Goal: Task Accomplishment & Management: Complete application form

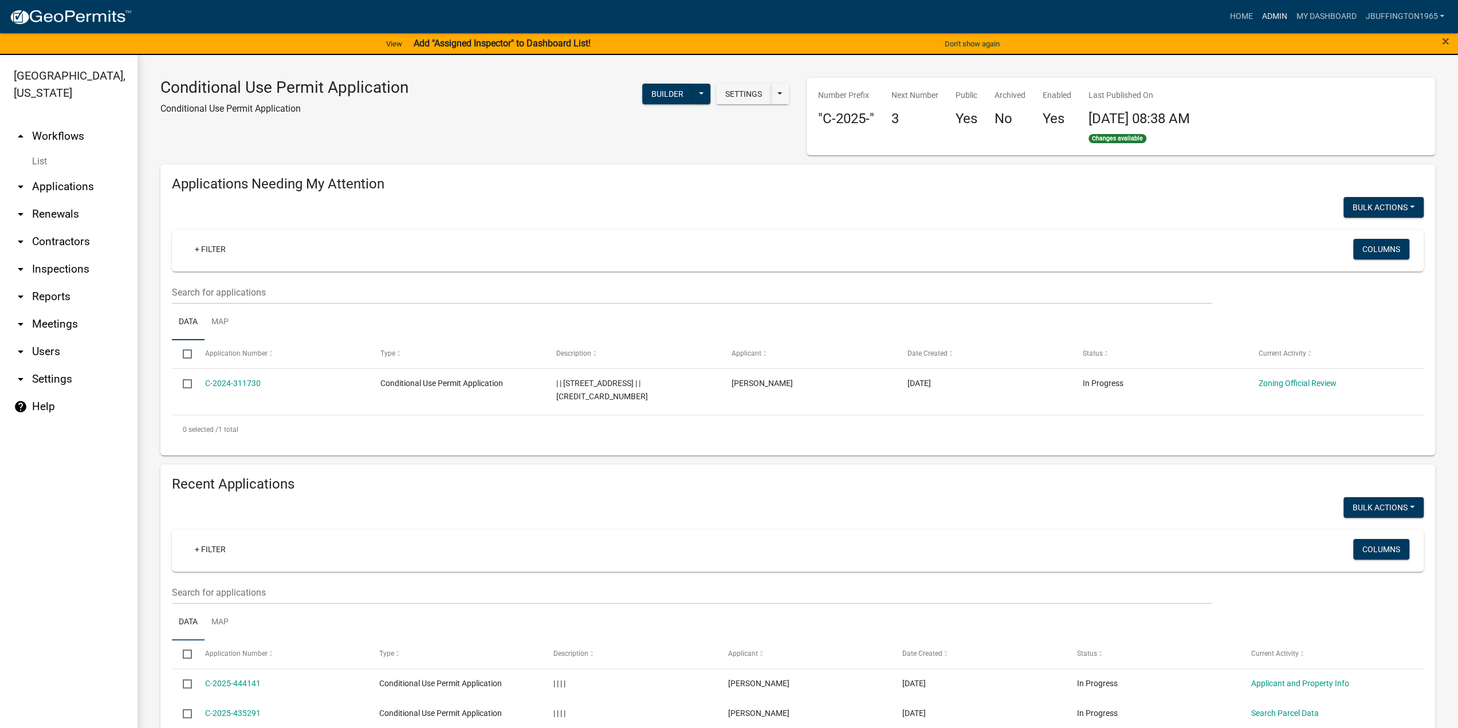
click at [1270, 17] on link "Admin" at bounding box center [1274, 17] width 34 height 22
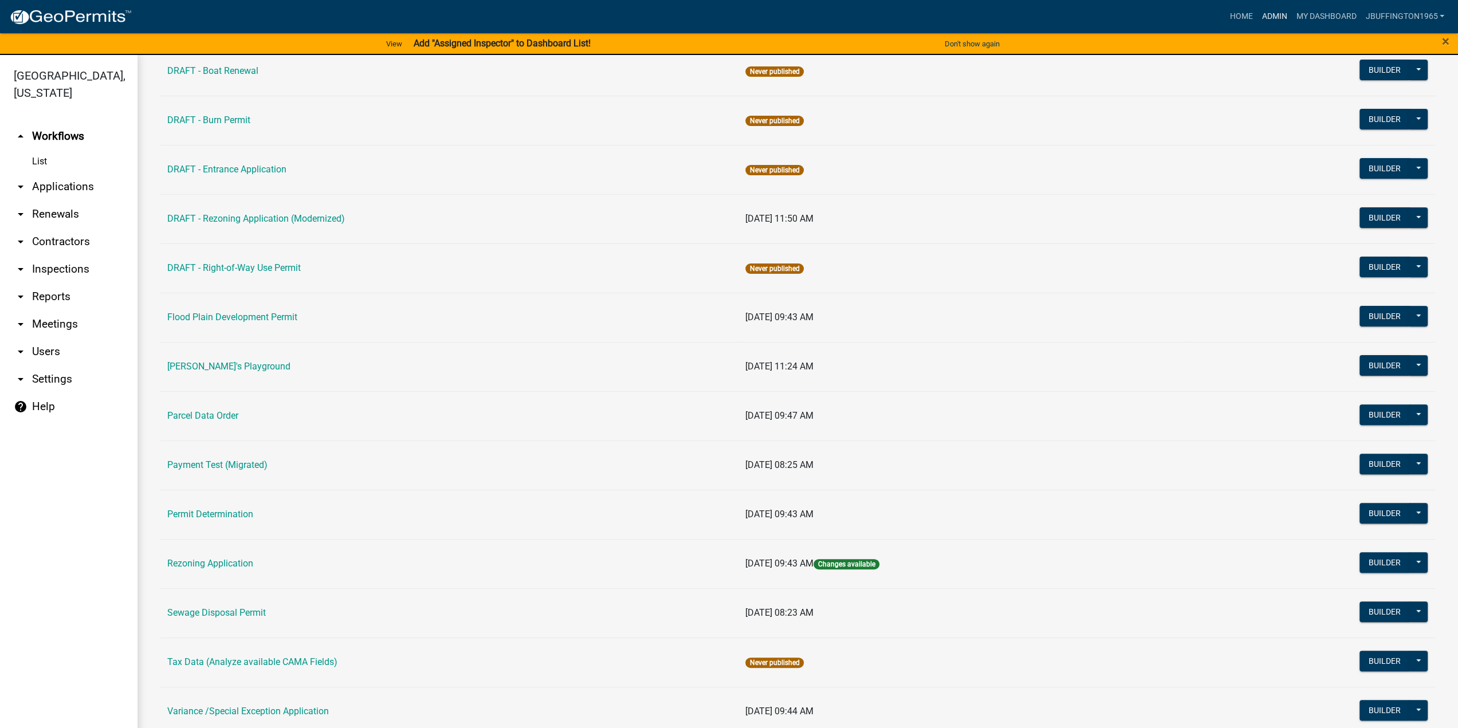
scroll to position [344, 0]
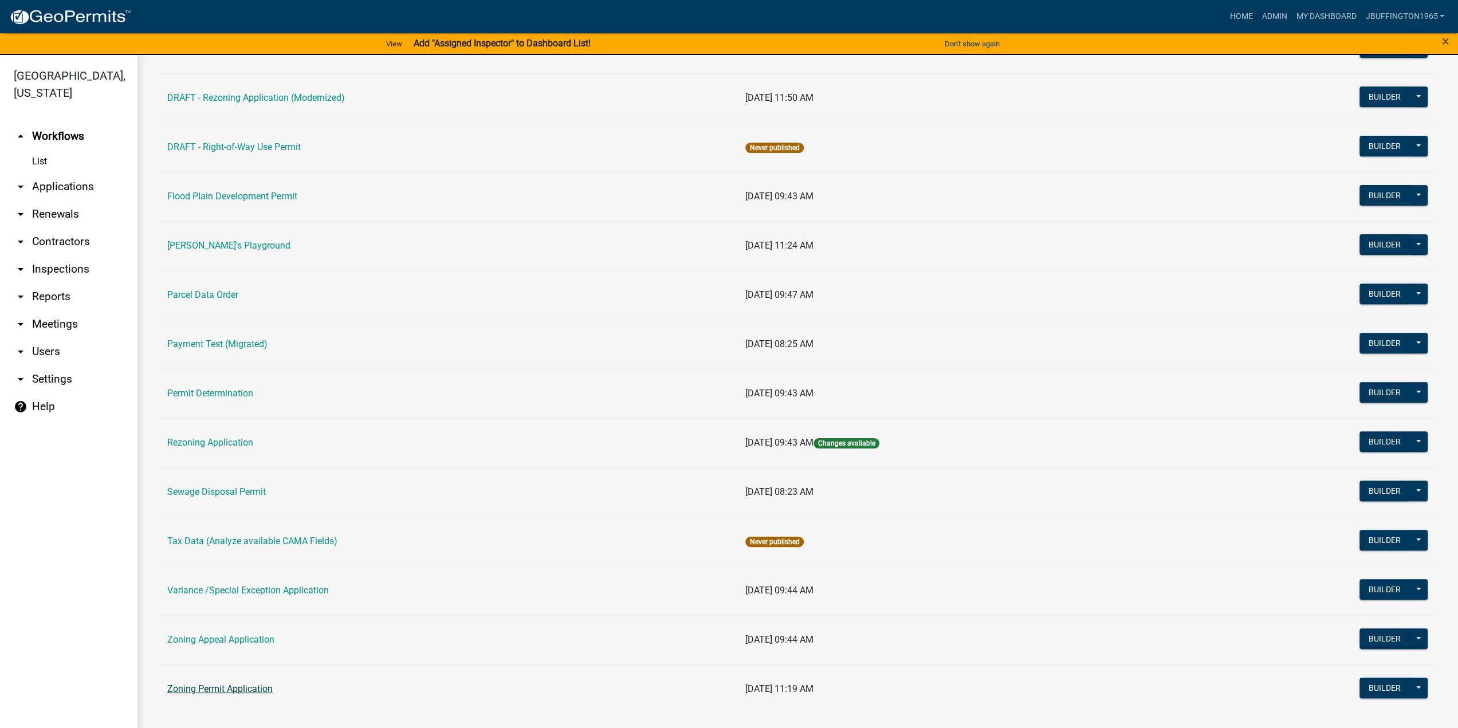
click at [223, 686] on link "Zoning Permit Application" at bounding box center [219, 688] width 105 height 11
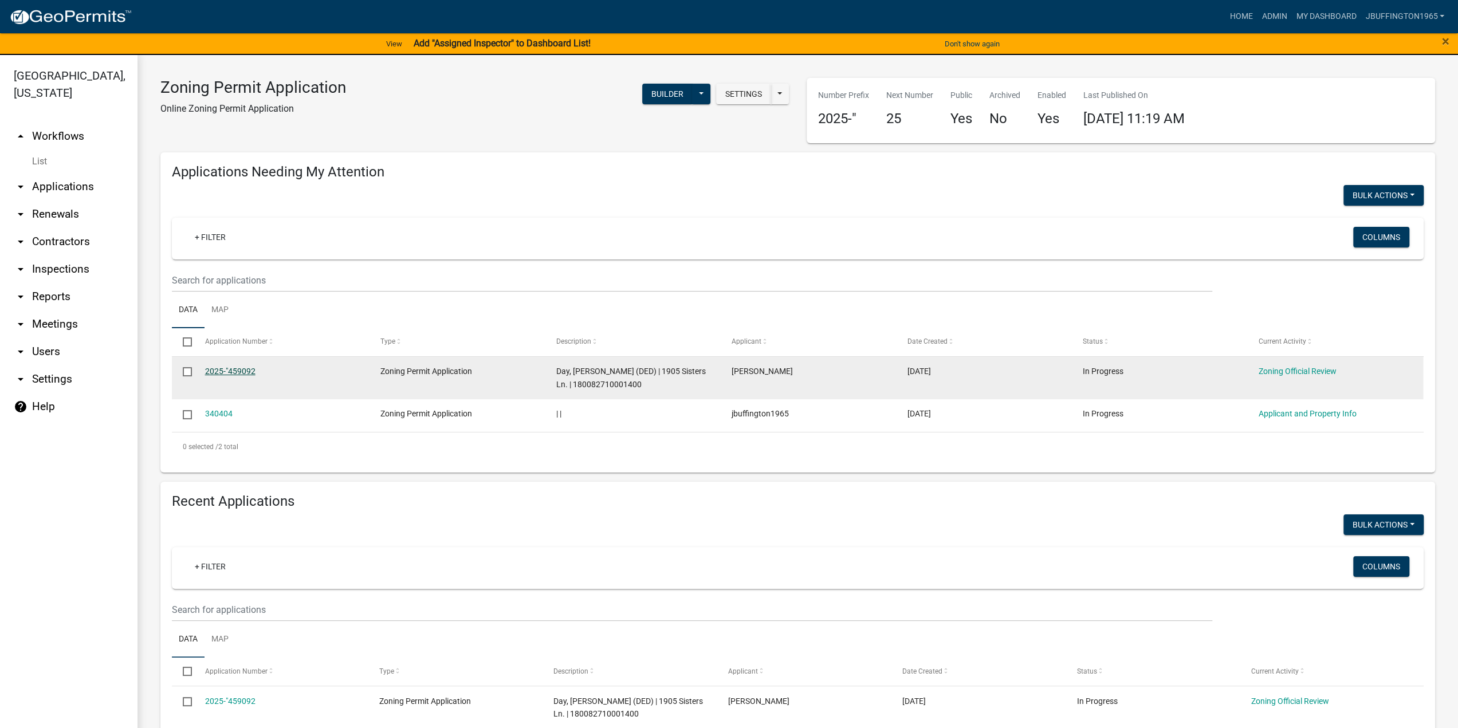
click at [233, 373] on link "2025-"459092" at bounding box center [230, 371] width 50 height 9
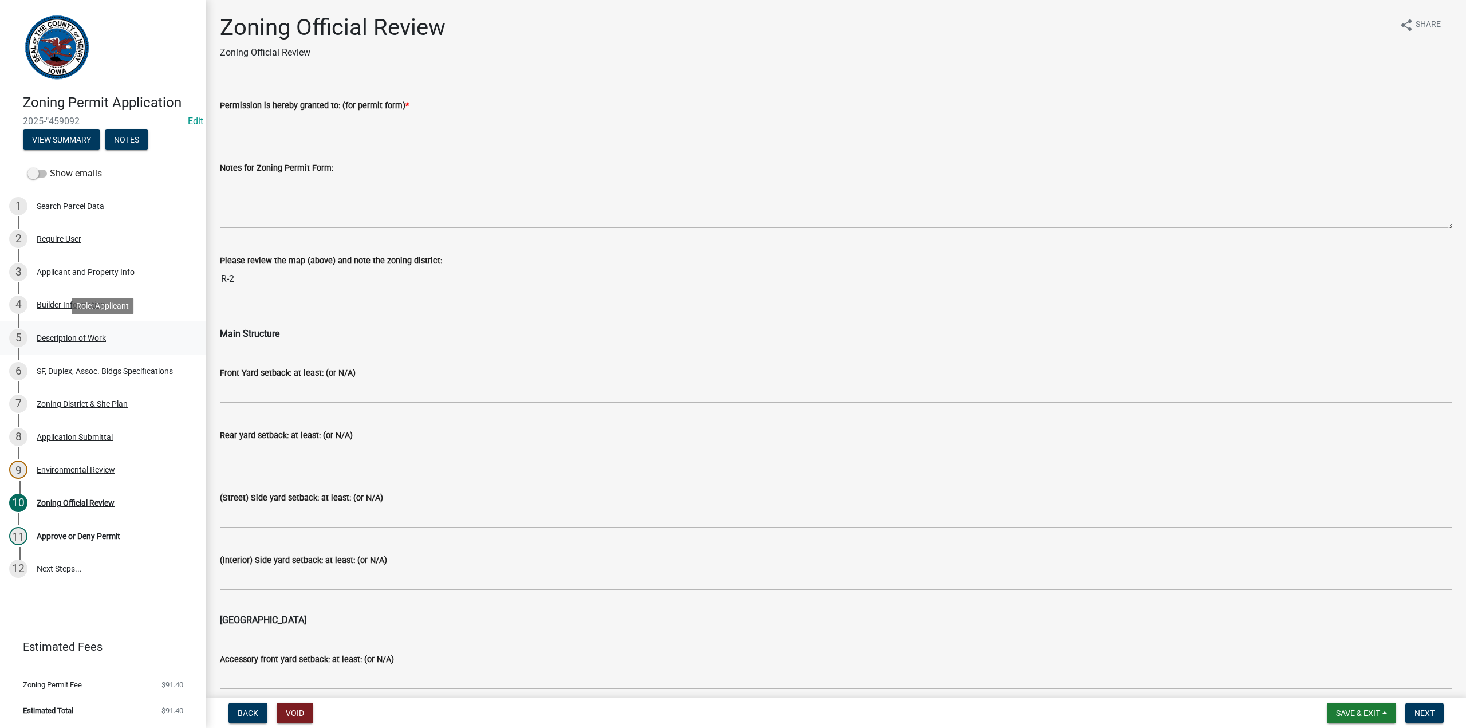
click at [71, 336] on div "Description of Work" at bounding box center [71, 338] width 69 height 8
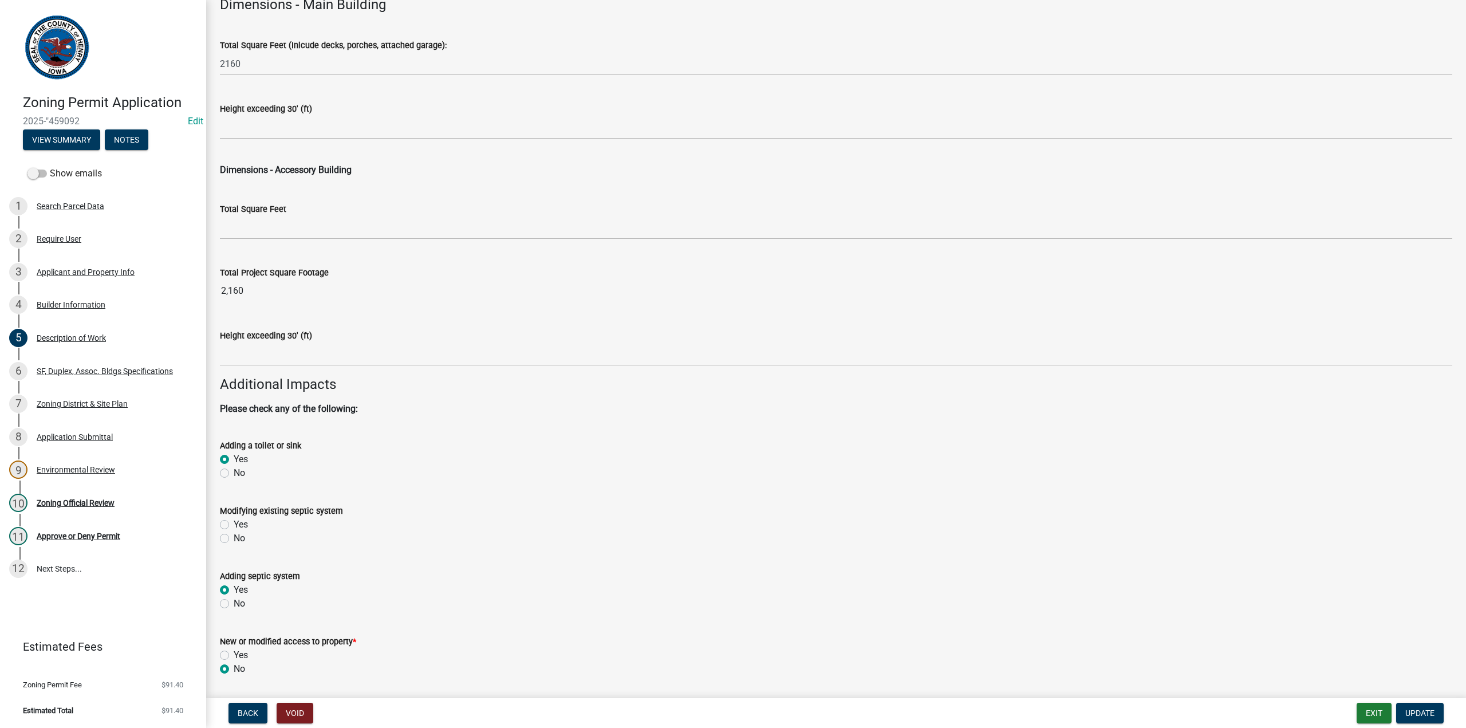
scroll to position [553, 0]
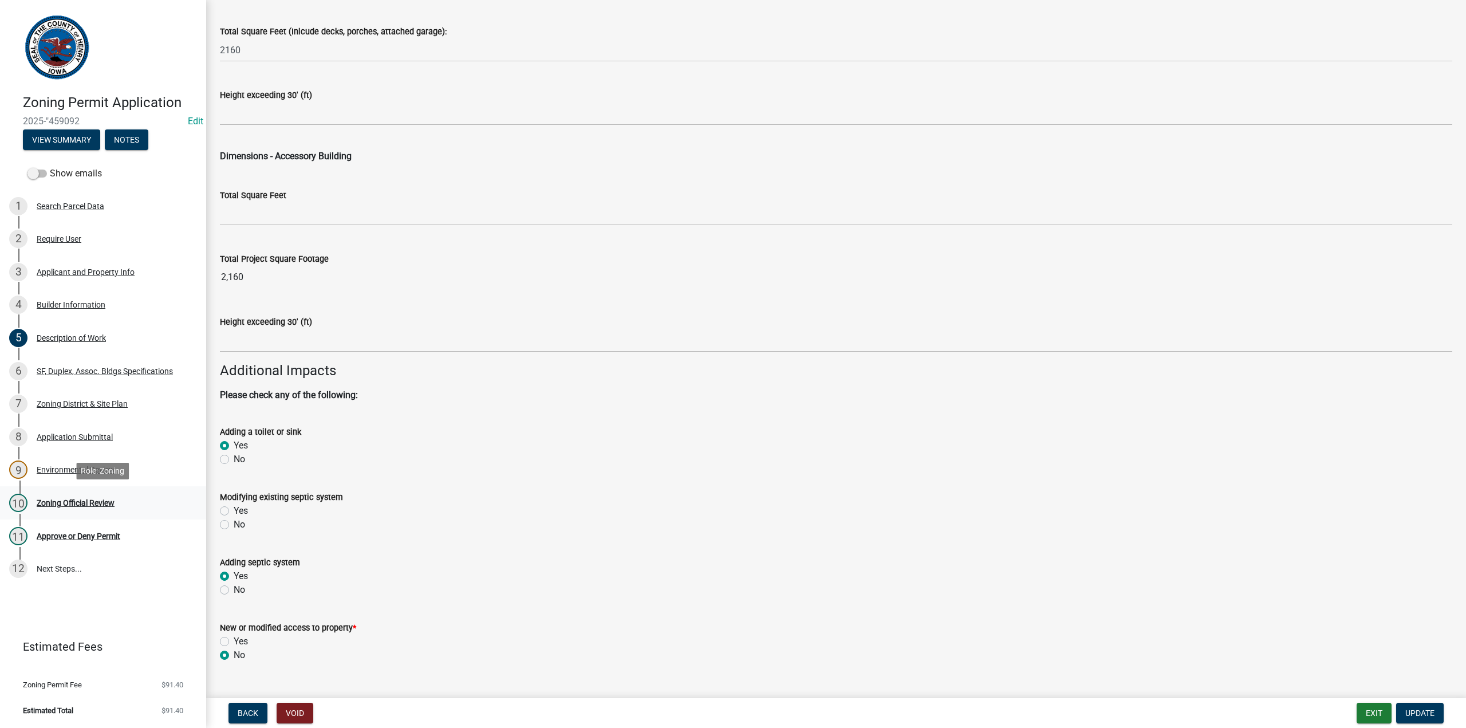
click at [69, 502] on div "Zoning Official Review" at bounding box center [76, 503] width 78 height 8
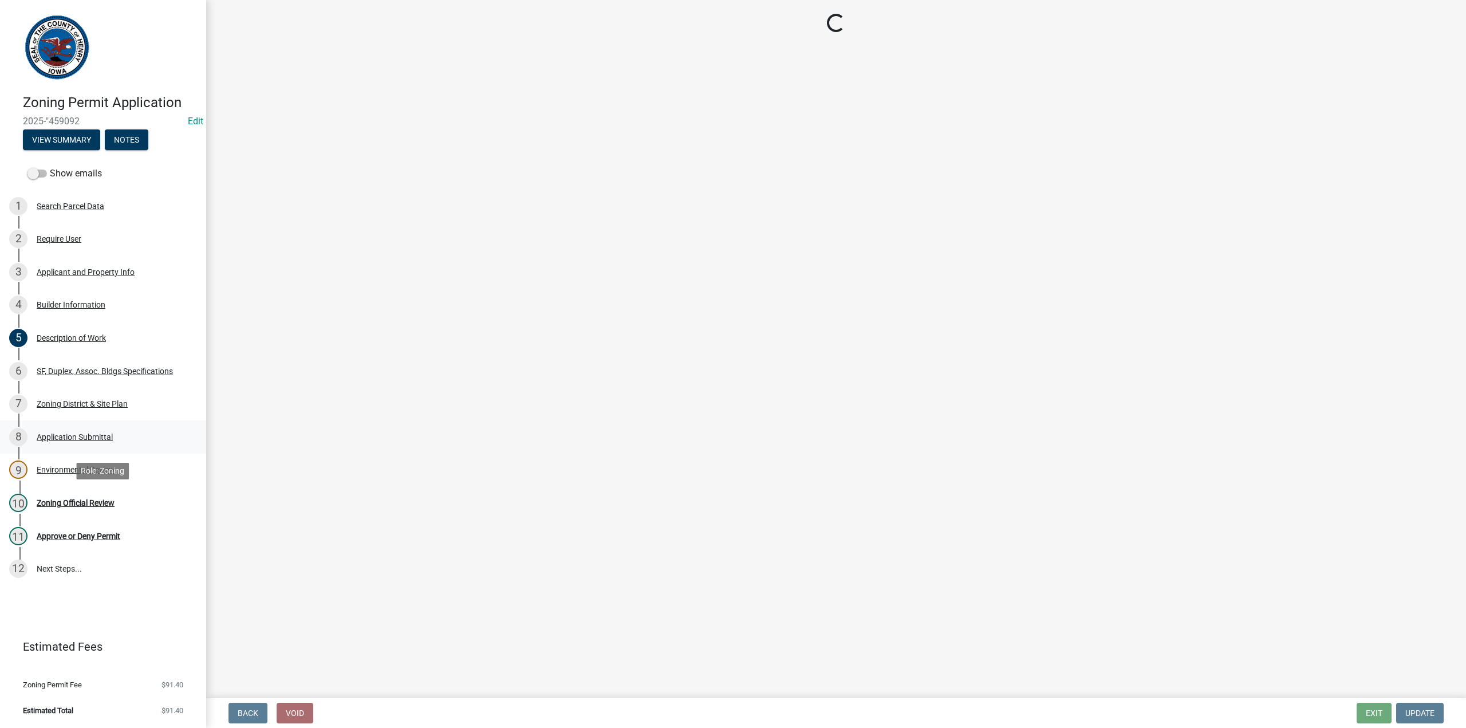
scroll to position [0, 0]
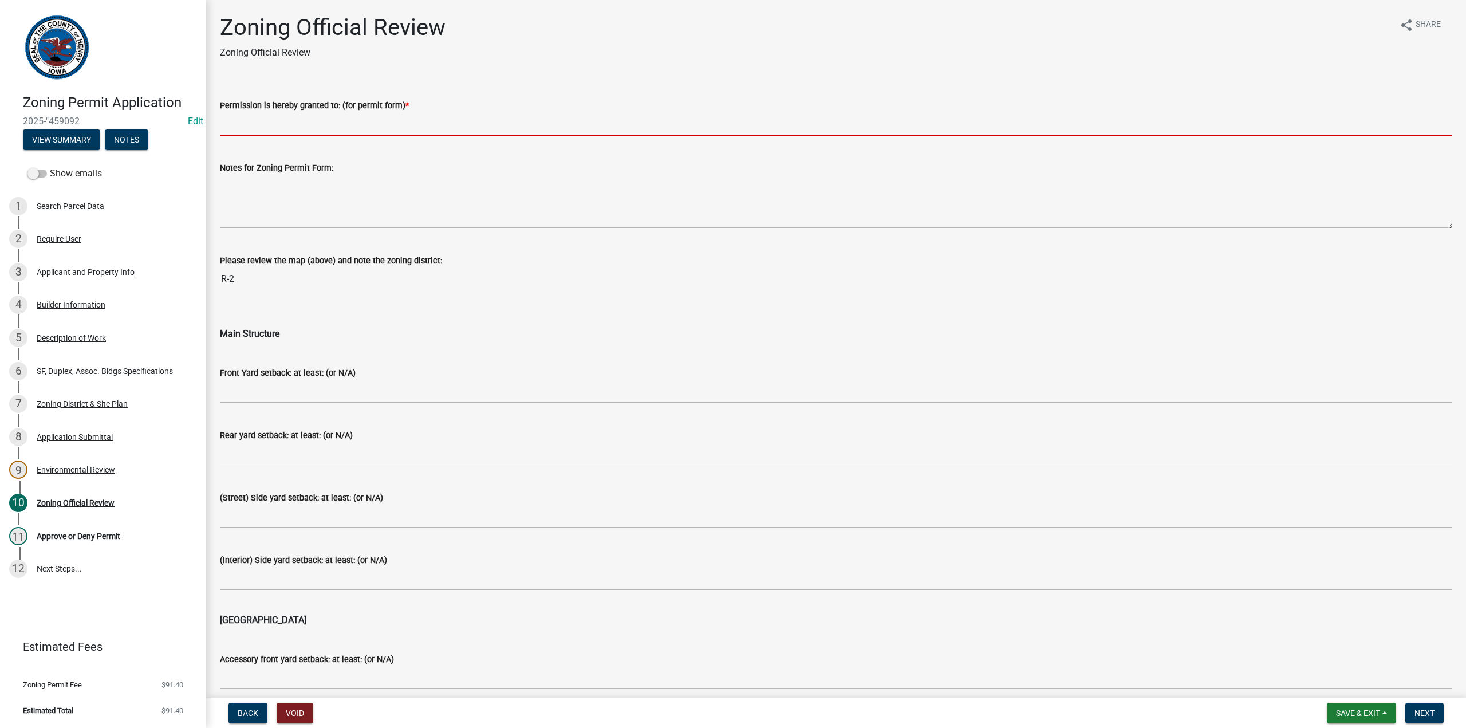
click at [254, 125] on input "Permission is hereby granted to: (for permit form) *" at bounding box center [836, 123] width 1233 height 23
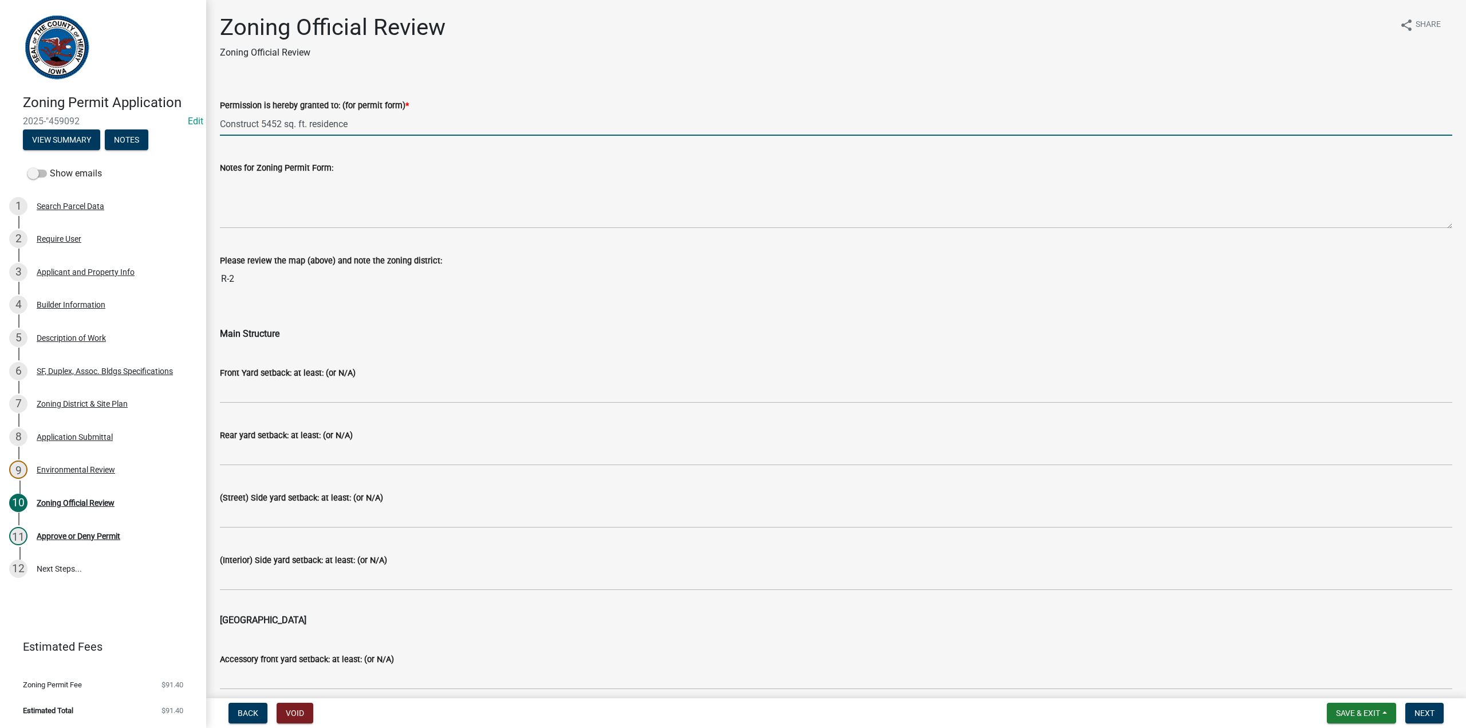
drag, startPoint x: 263, startPoint y: 124, endPoint x: 281, endPoint y: 124, distance: 17.8
click at [281, 124] on input "Construct 5452 sq. ft. residence" at bounding box center [836, 123] width 1233 height 23
click at [383, 127] on input "Construct 2160 sq. ft. residence" at bounding box center [836, 123] width 1233 height 23
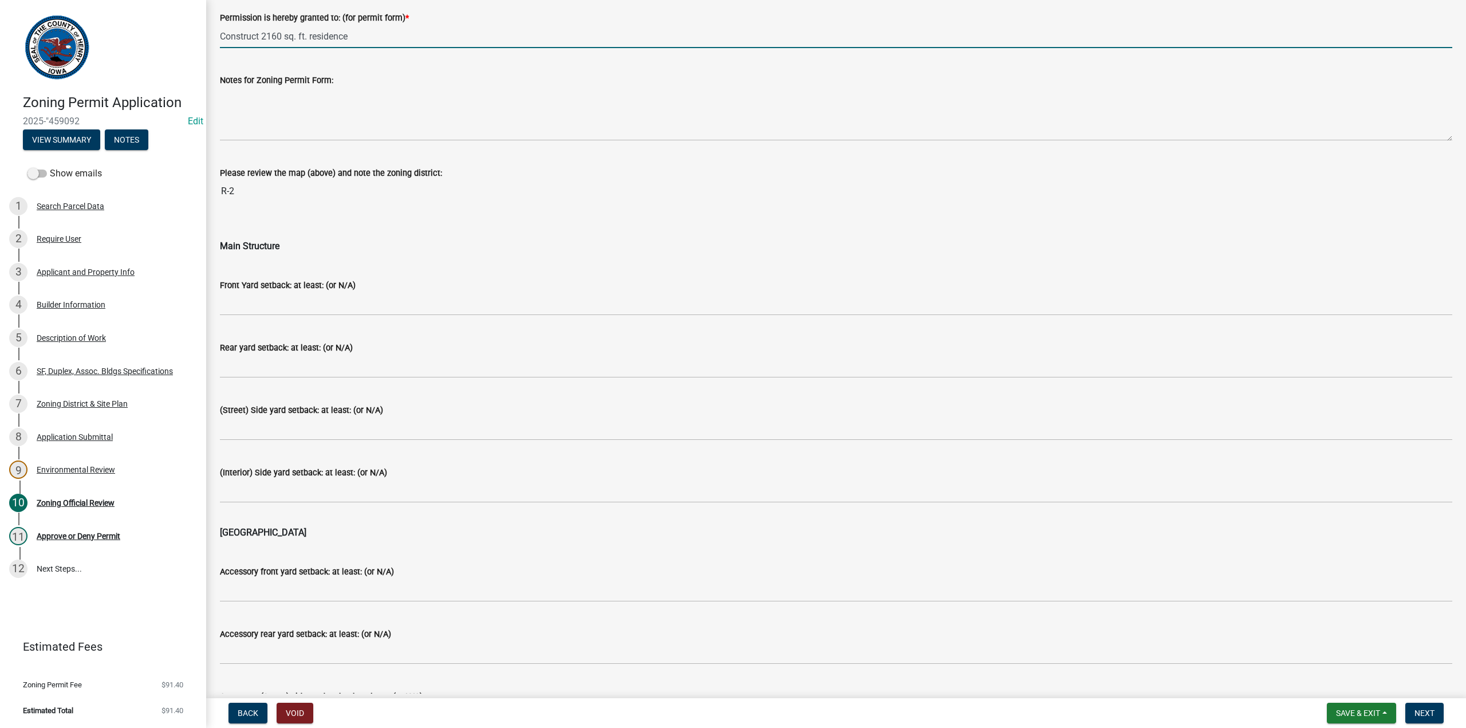
scroll to position [95, 0]
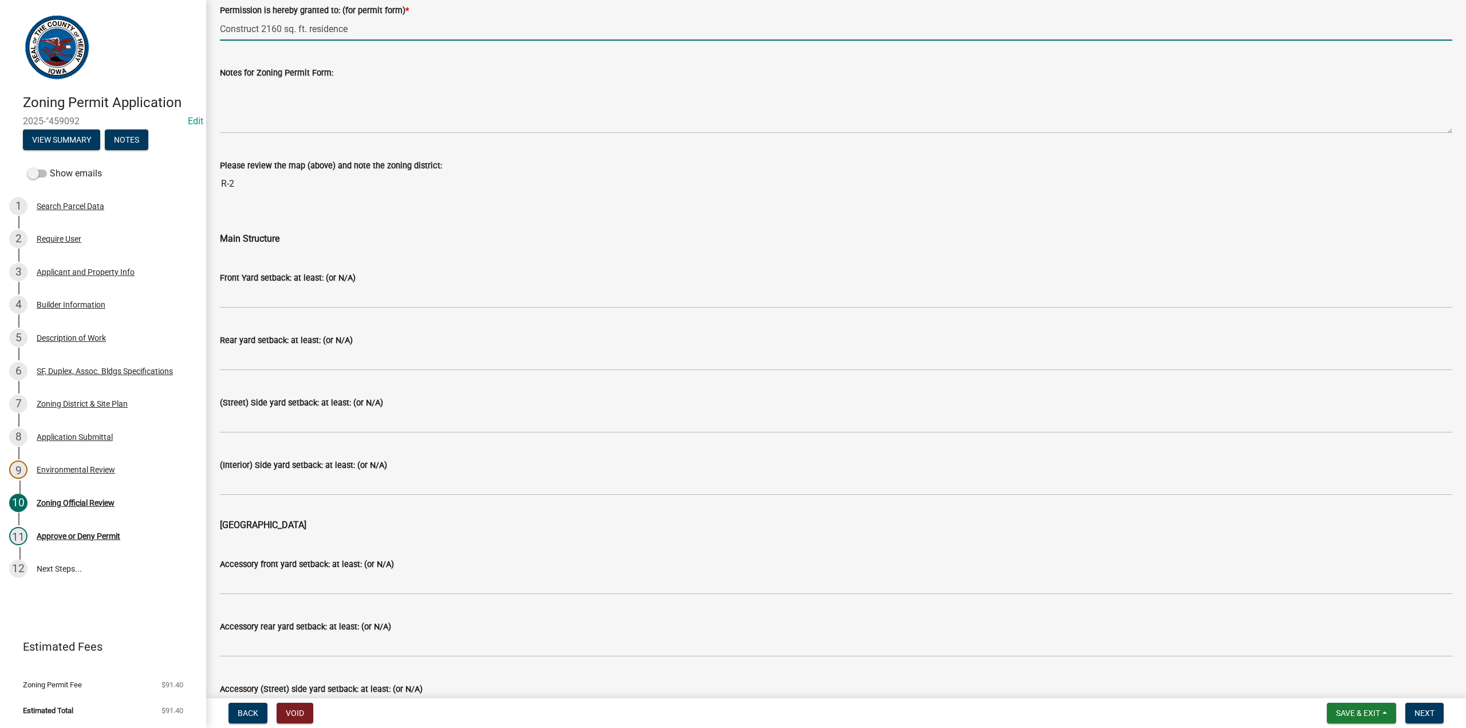
type input "Construct 2160 sq. ft. residence"
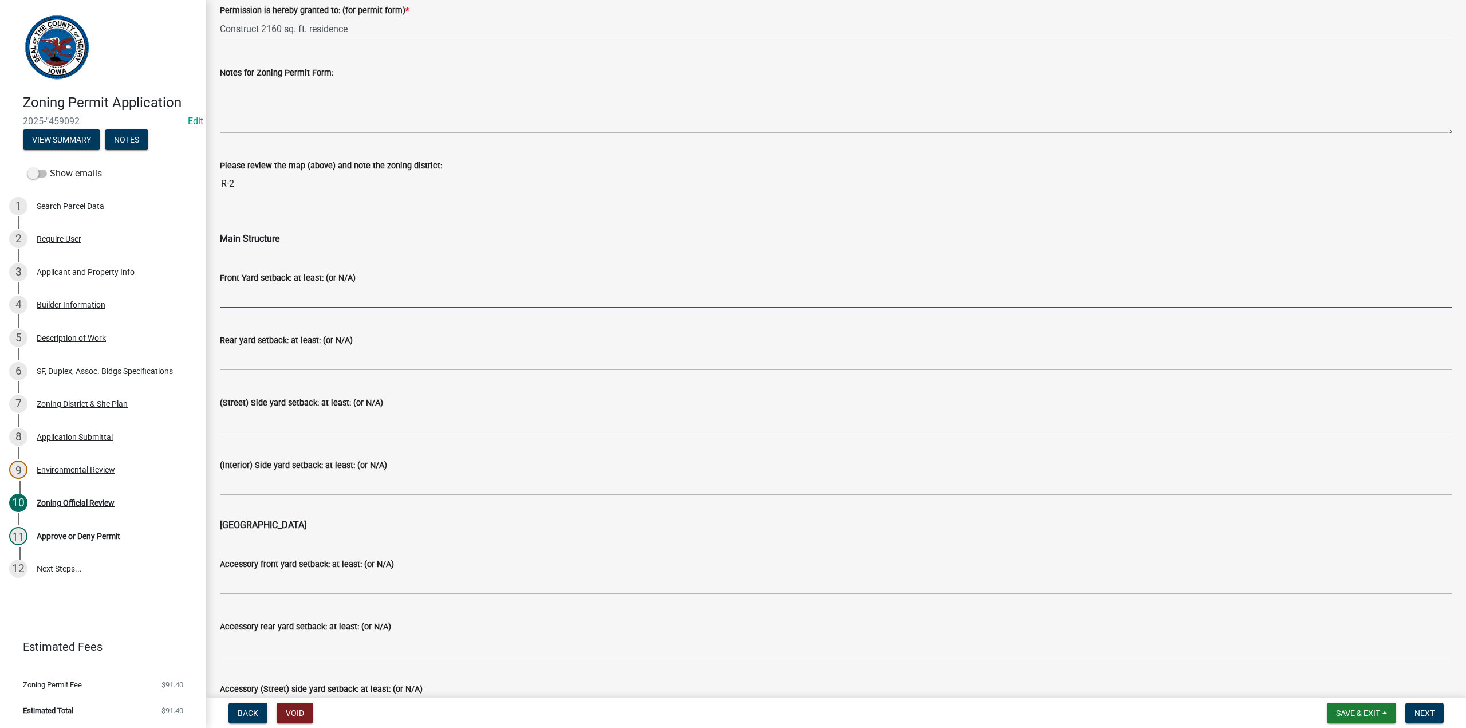
click at [243, 301] on input "Front Yard setback: at least: (or N/A)" at bounding box center [836, 296] width 1233 height 23
type input "10'"
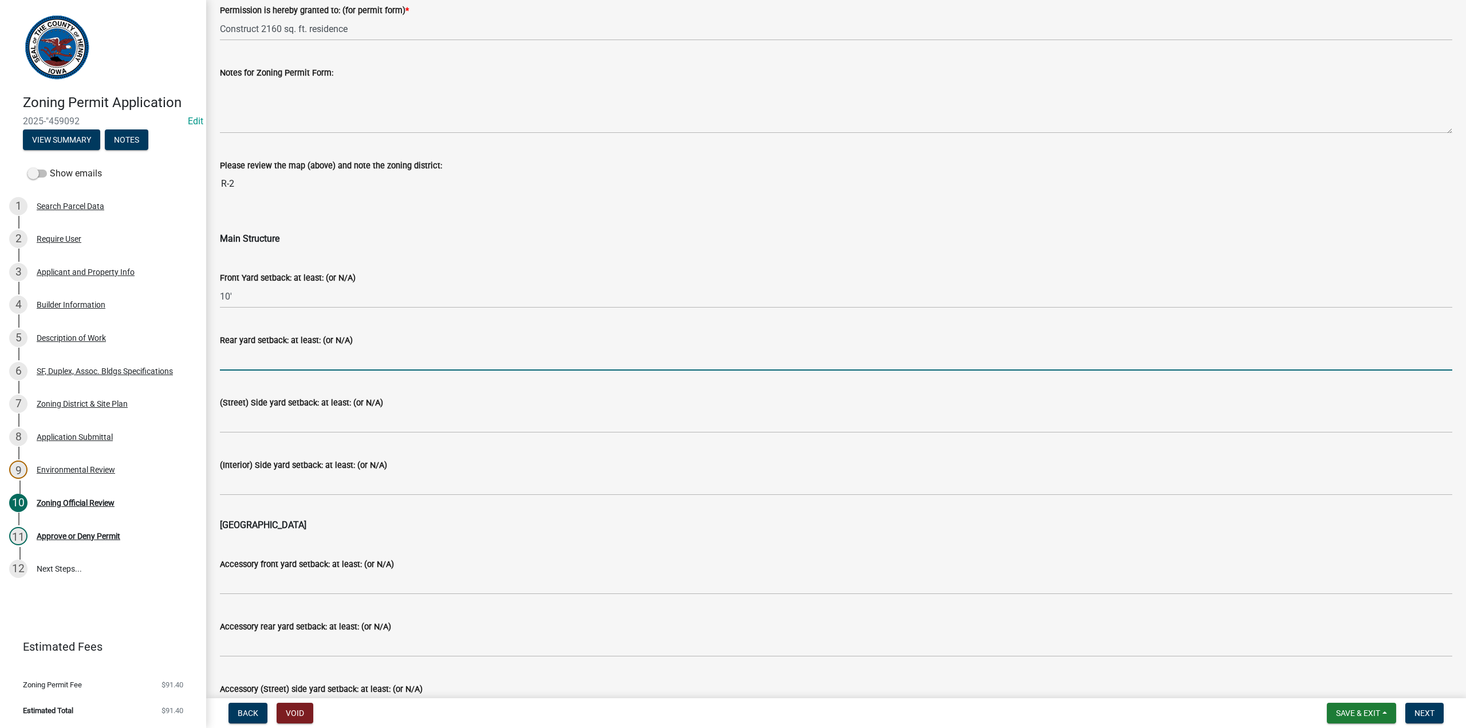
click at [240, 358] on input "Rear yard setback: at least: (or N/A)" at bounding box center [836, 358] width 1233 height 23
type input "20'"
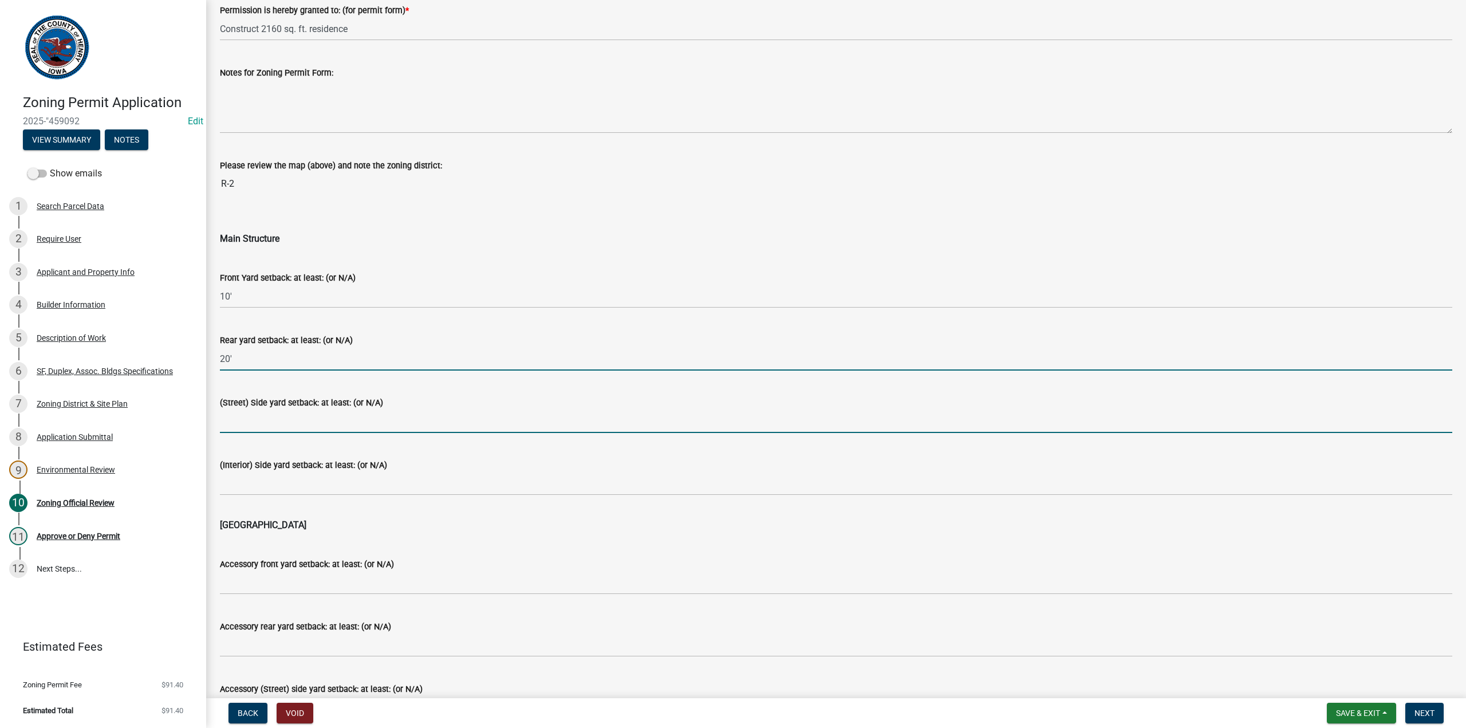
click at [227, 424] on input "(Street) Side yard setback: at least: (or N/A)" at bounding box center [836, 421] width 1233 height 23
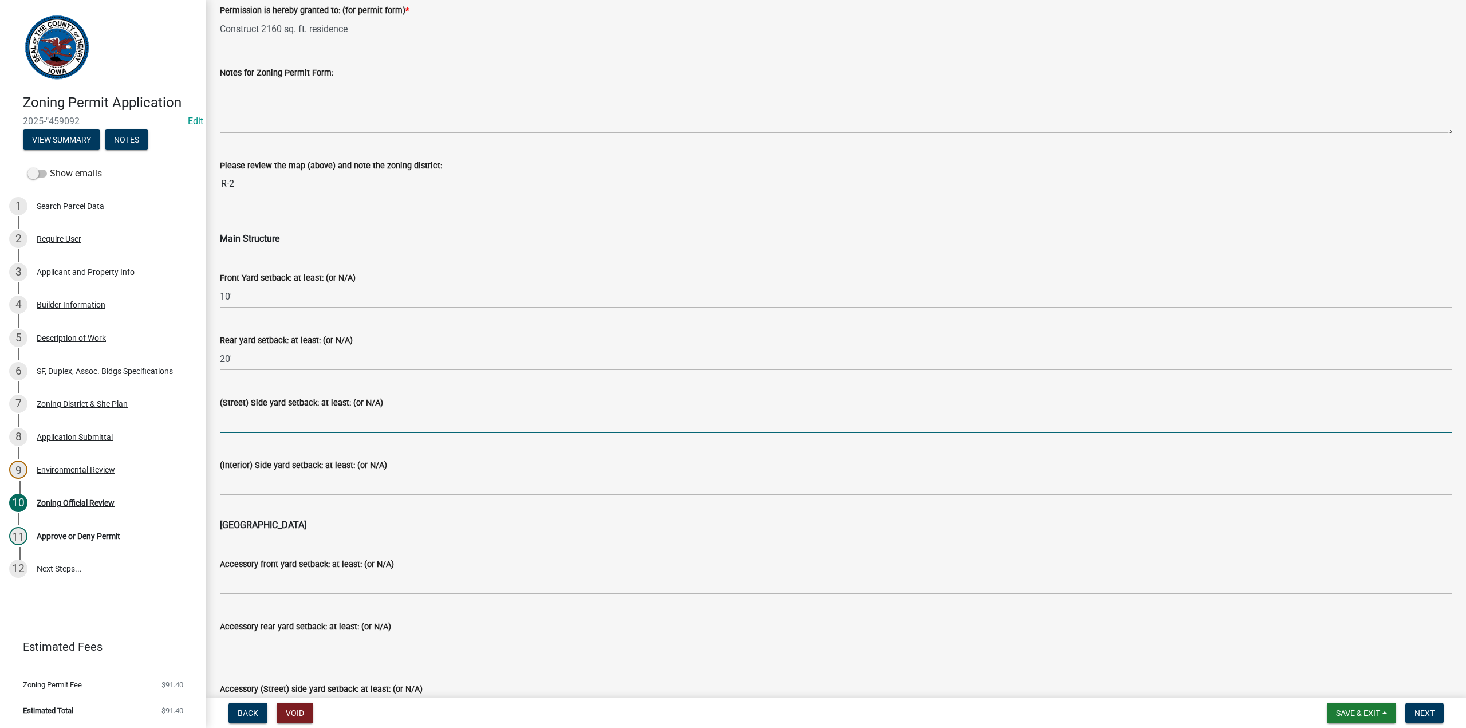
type input "NA"
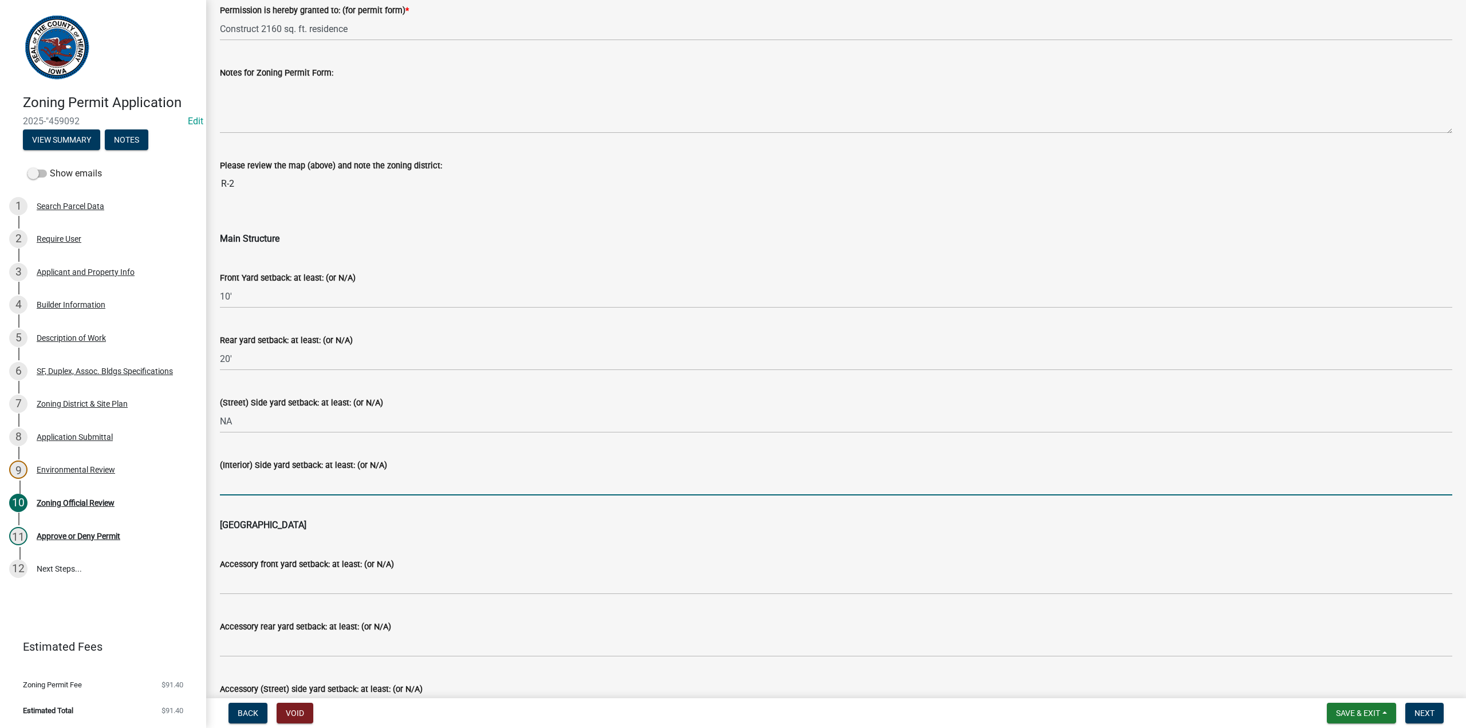
click at [234, 484] on input "(Interior) Side yard setback: at least: (or N/A)" at bounding box center [836, 483] width 1233 height 23
type input "5'"
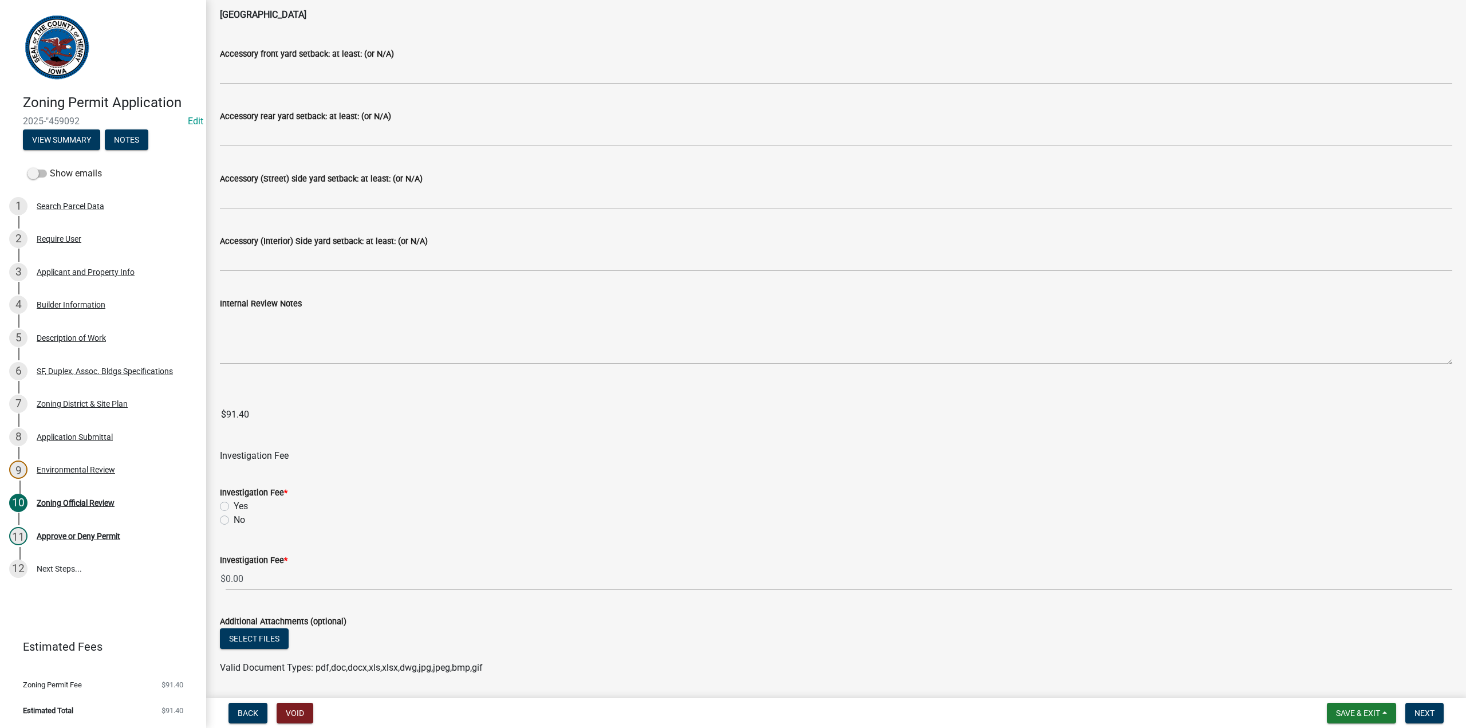
scroll to position [630, 0]
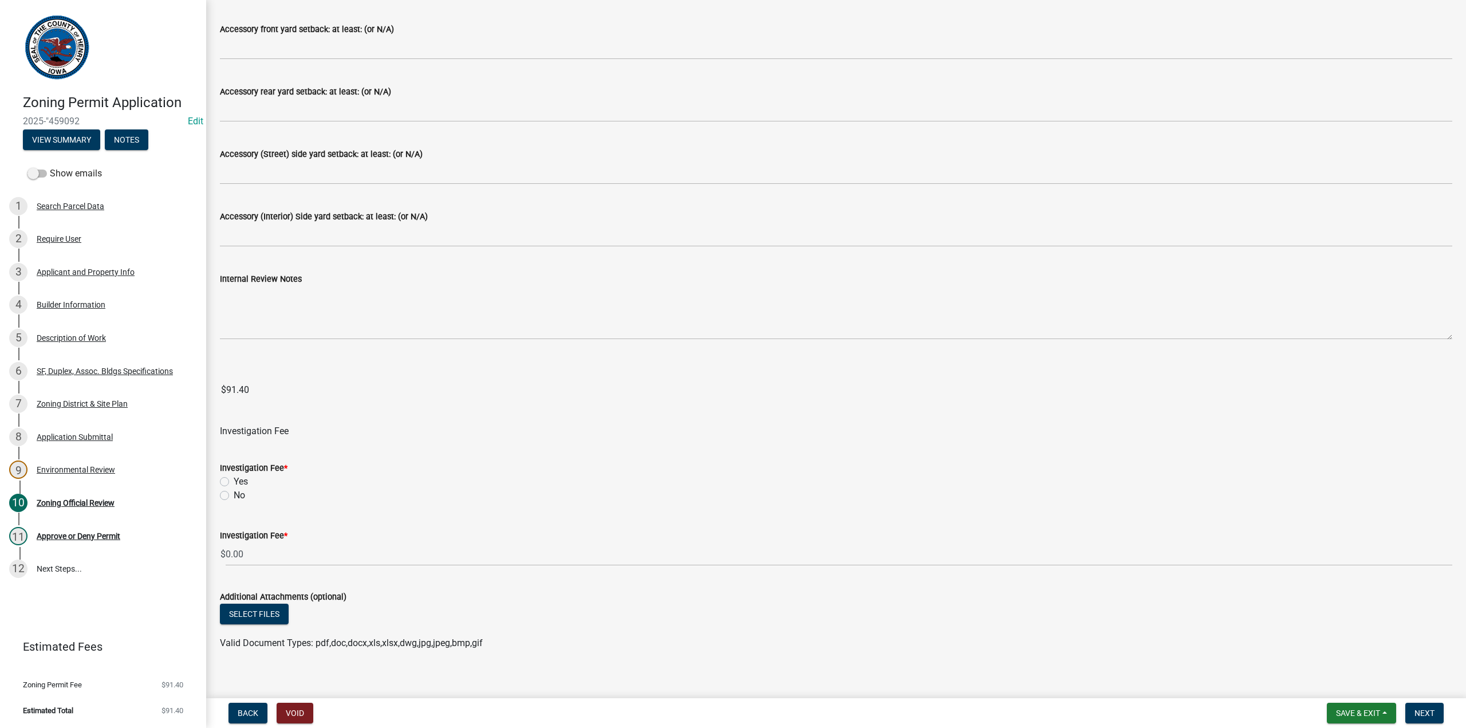
click at [234, 494] on label "No" at bounding box center [239, 496] width 11 height 14
click at [234, 494] on input "No" at bounding box center [237, 492] width 7 height 7
radio input "true"
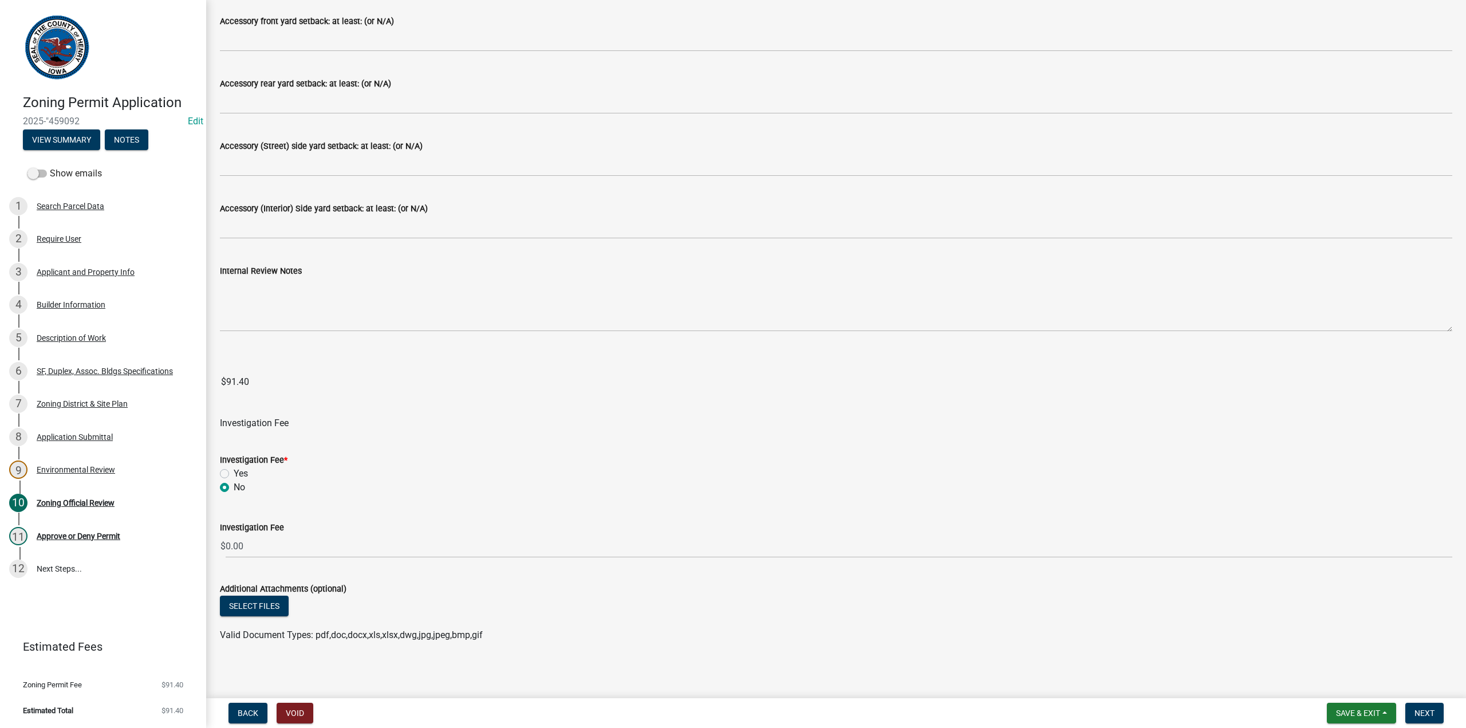
scroll to position [640, 0]
click at [1422, 714] on span "Next" at bounding box center [1425, 713] width 20 height 9
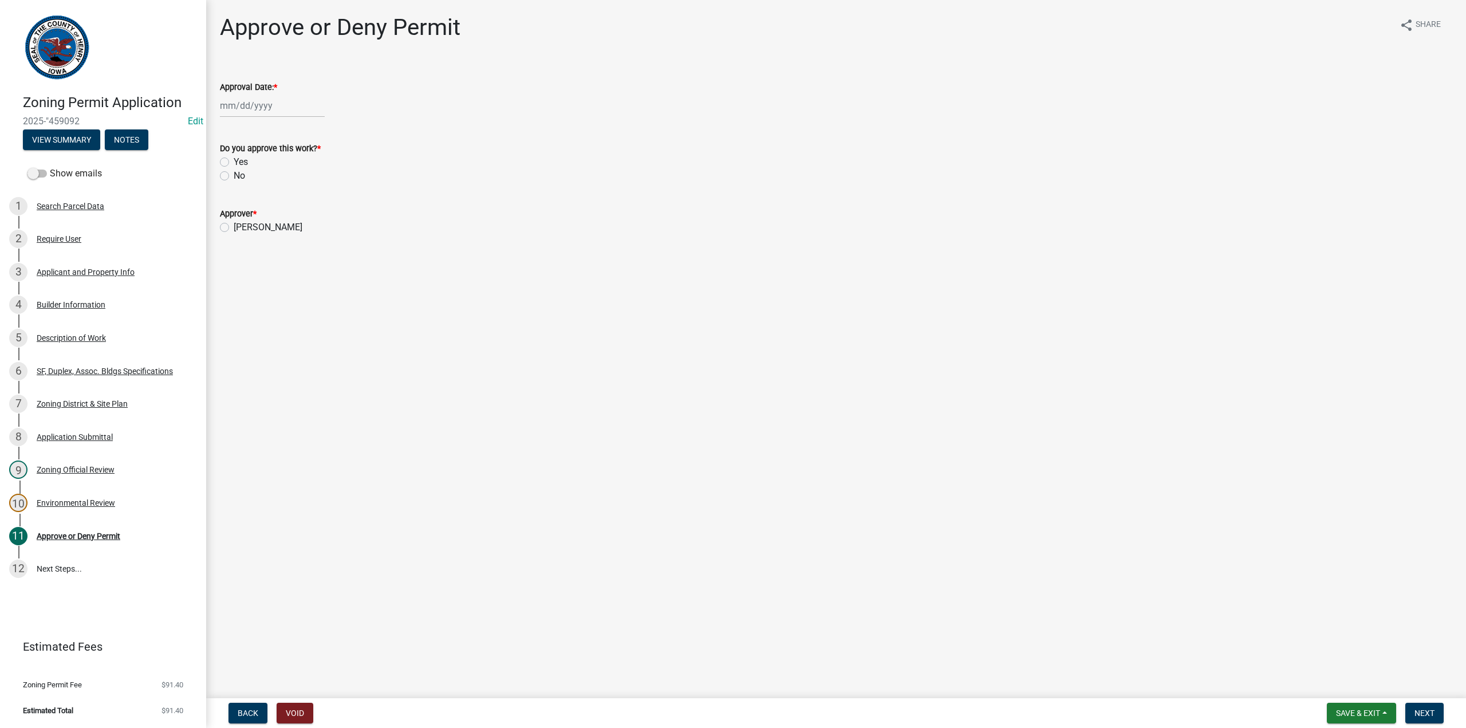
click at [225, 105] on div at bounding box center [272, 105] width 105 height 23
select select "8"
select select "2025"
click at [228, 221] on div "18" at bounding box center [231, 222] width 18 height 18
type input "[DATE]"
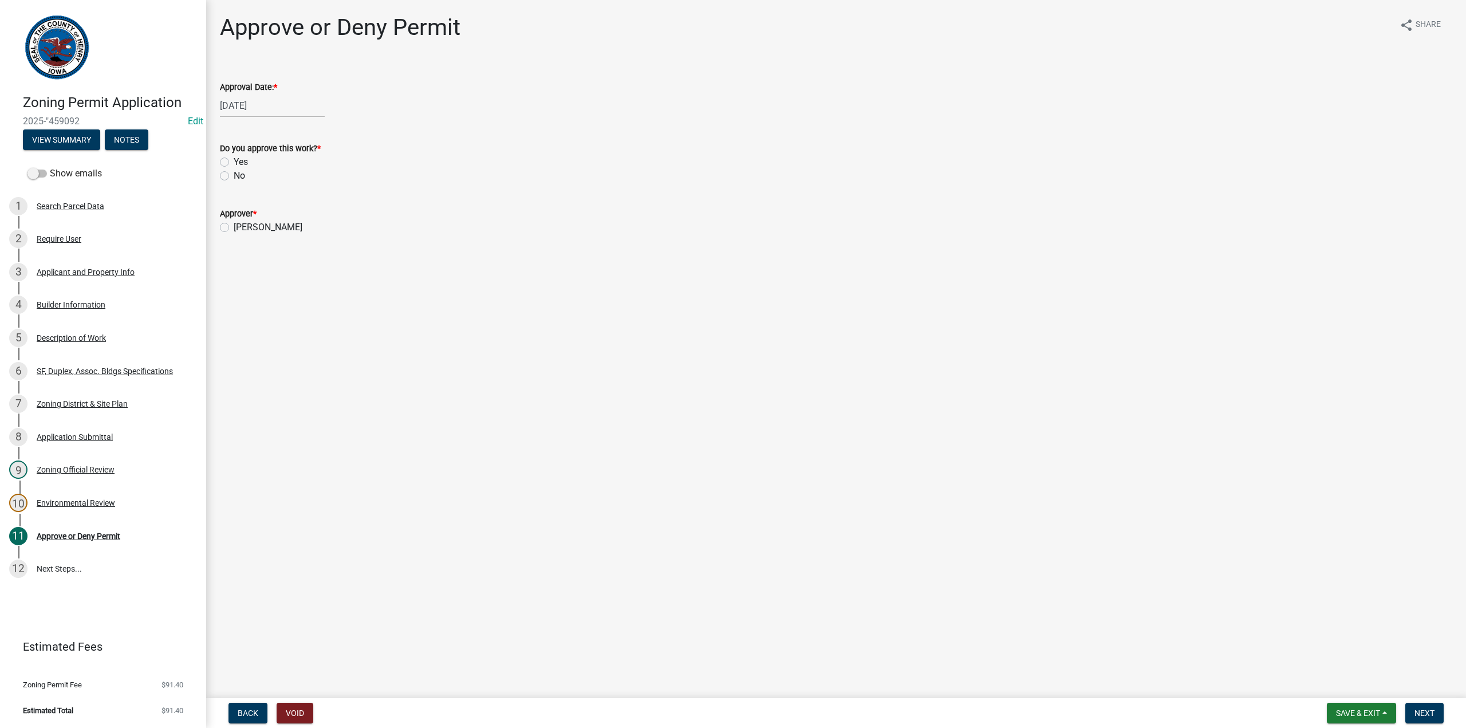
click at [234, 162] on label "Yes" at bounding box center [241, 162] width 14 height 14
click at [234, 162] on input "Yes" at bounding box center [237, 158] width 7 height 7
radio input "true"
click at [234, 227] on label "[PERSON_NAME]" at bounding box center [268, 228] width 69 height 14
click at [234, 227] on input "[PERSON_NAME]" at bounding box center [237, 224] width 7 height 7
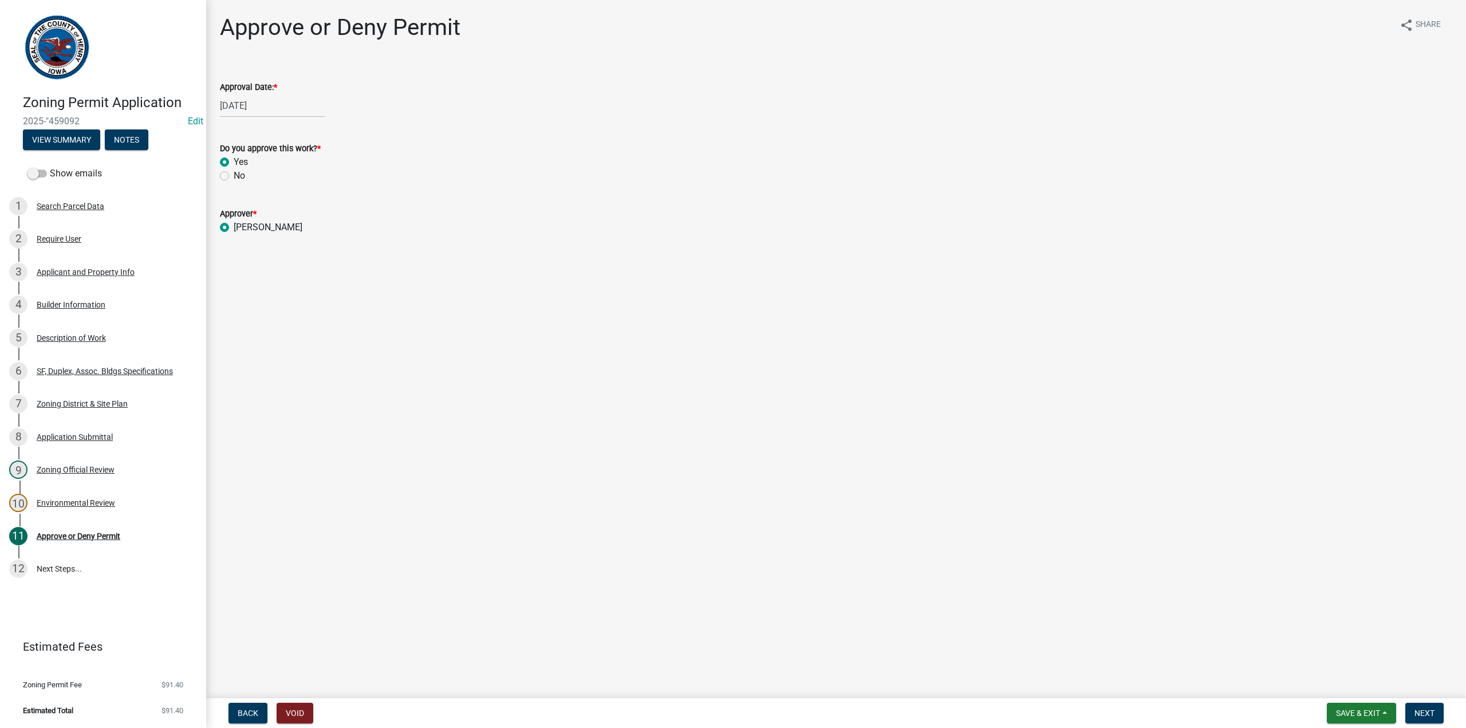
radio input "true"
click at [1421, 717] on span "Next" at bounding box center [1425, 713] width 20 height 9
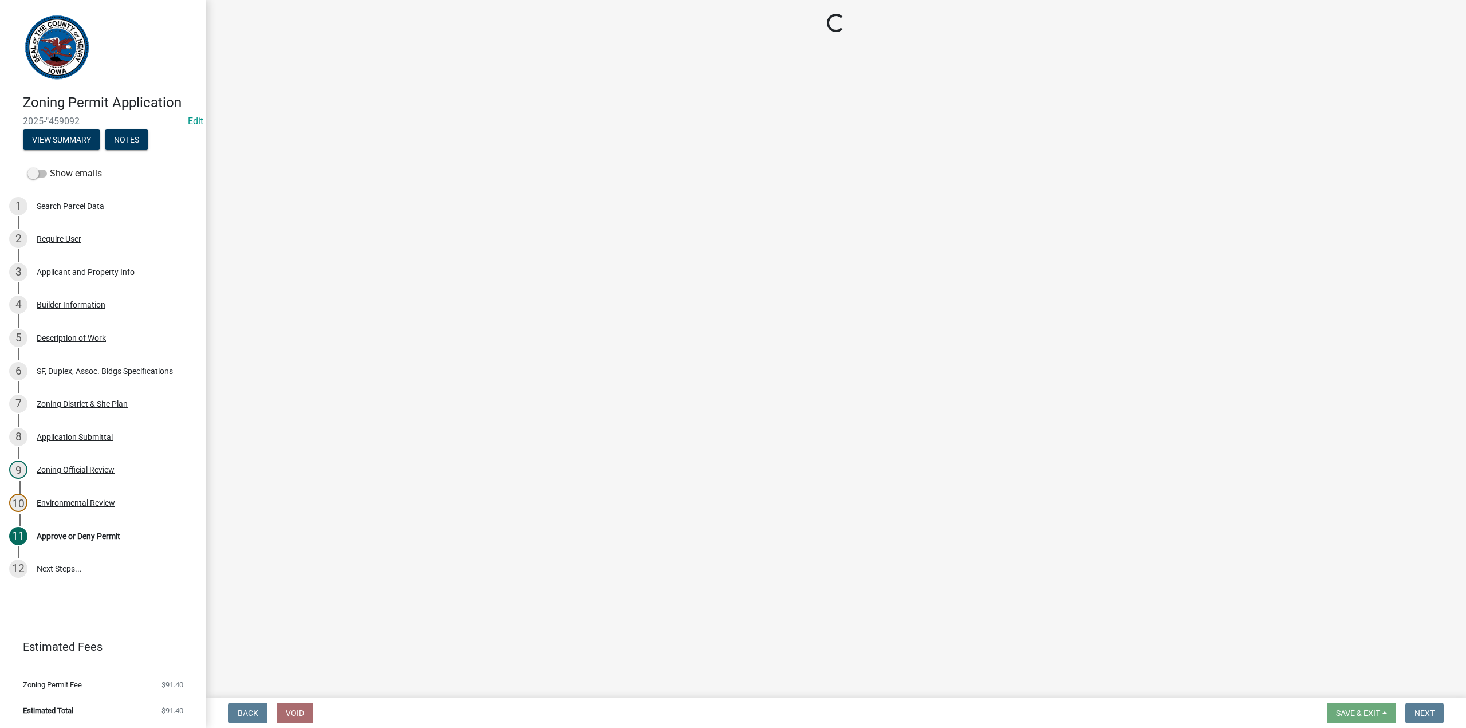
select select "3: 3"
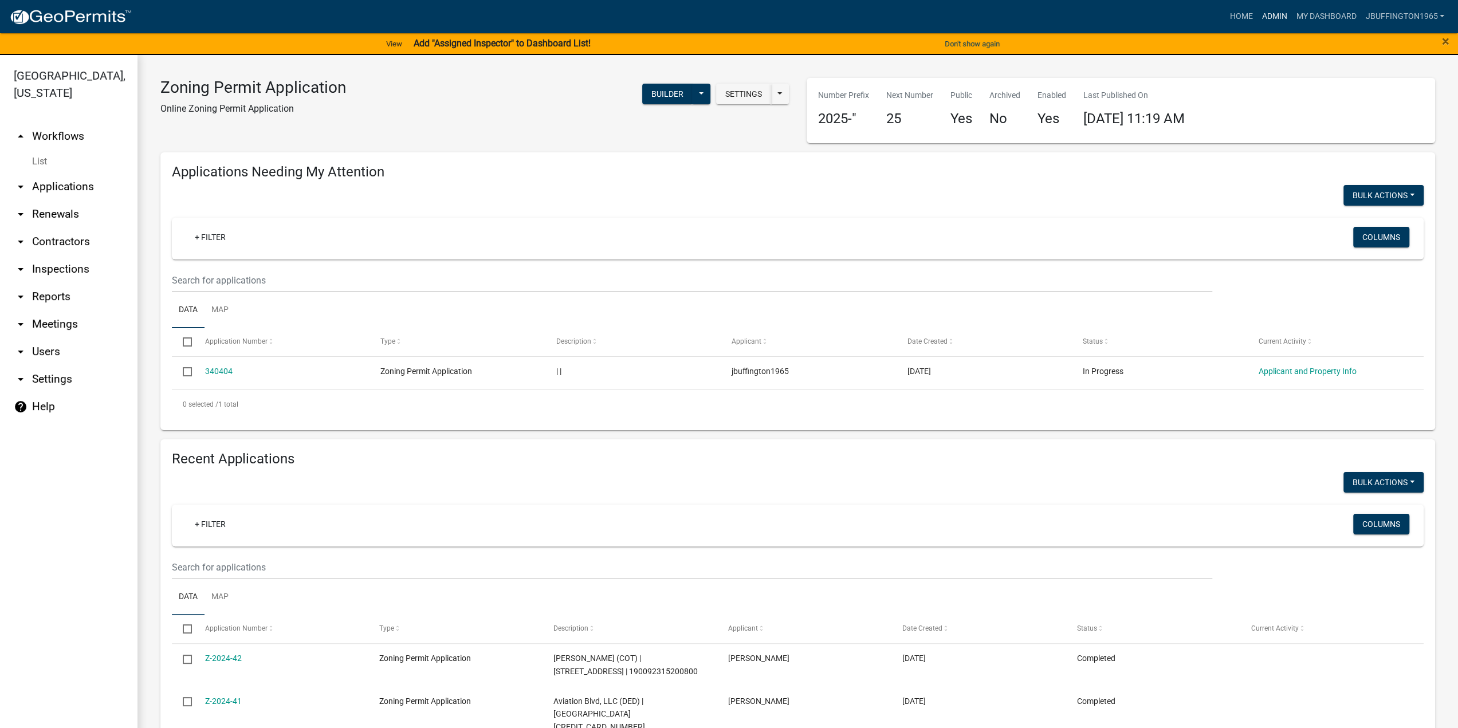
click at [1272, 19] on link "Admin" at bounding box center [1274, 17] width 34 height 22
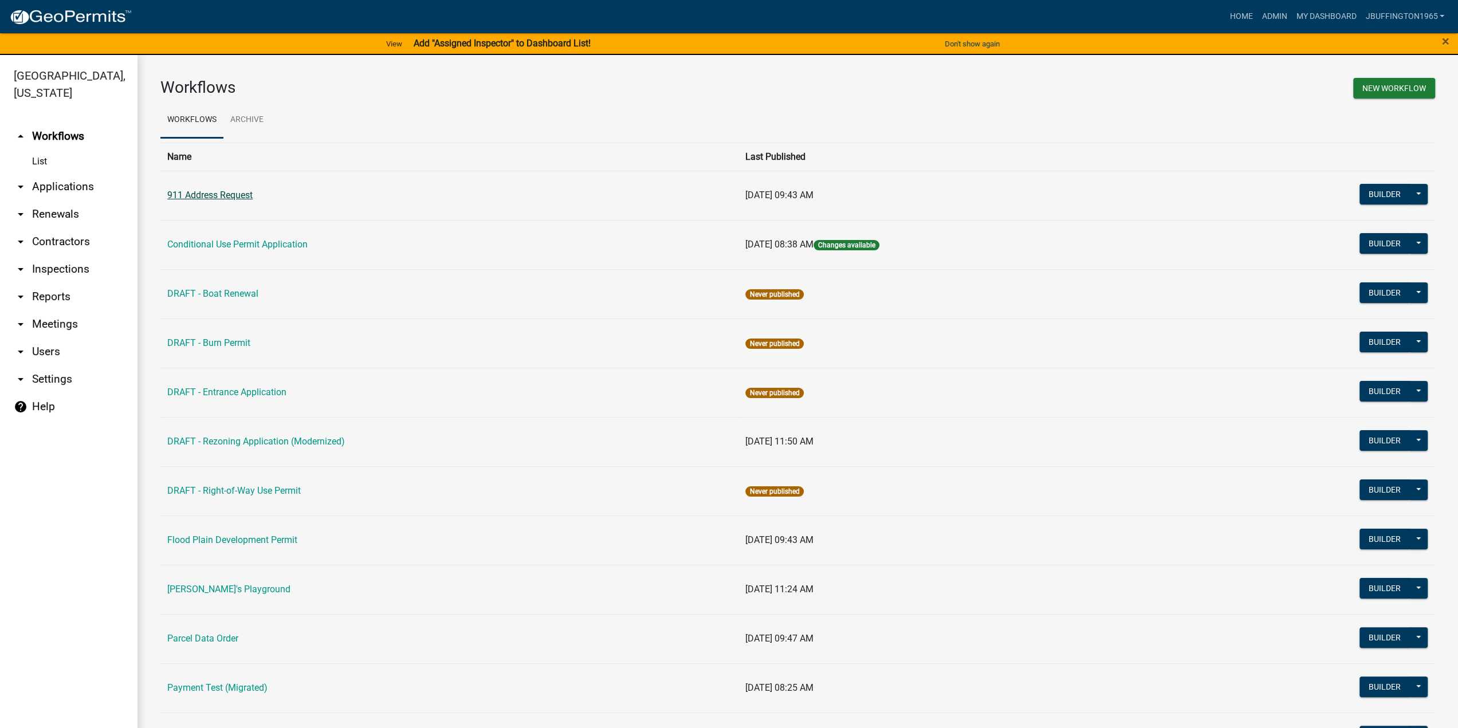
click at [220, 196] on link "911 Address Request" at bounding box center [209, 195] width 85 height 11
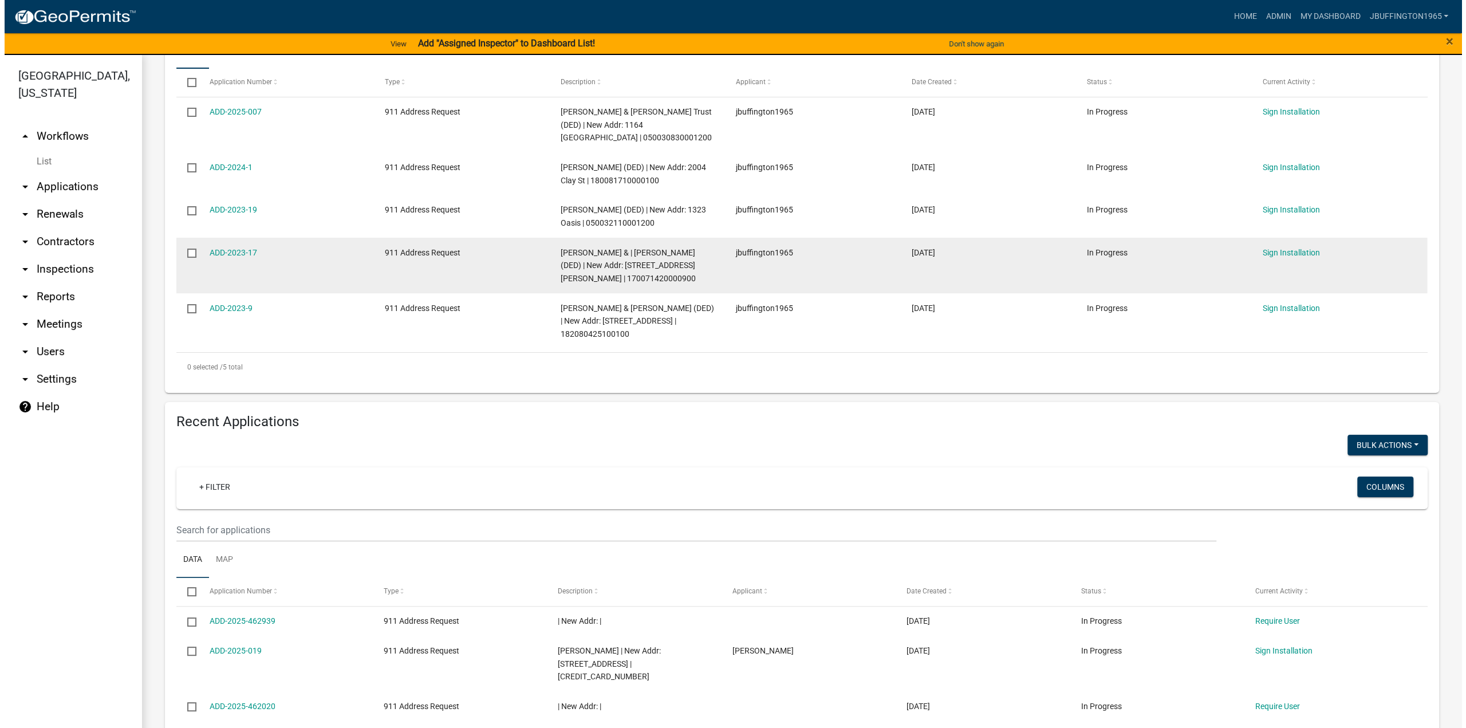
scroll to position [324, 0]
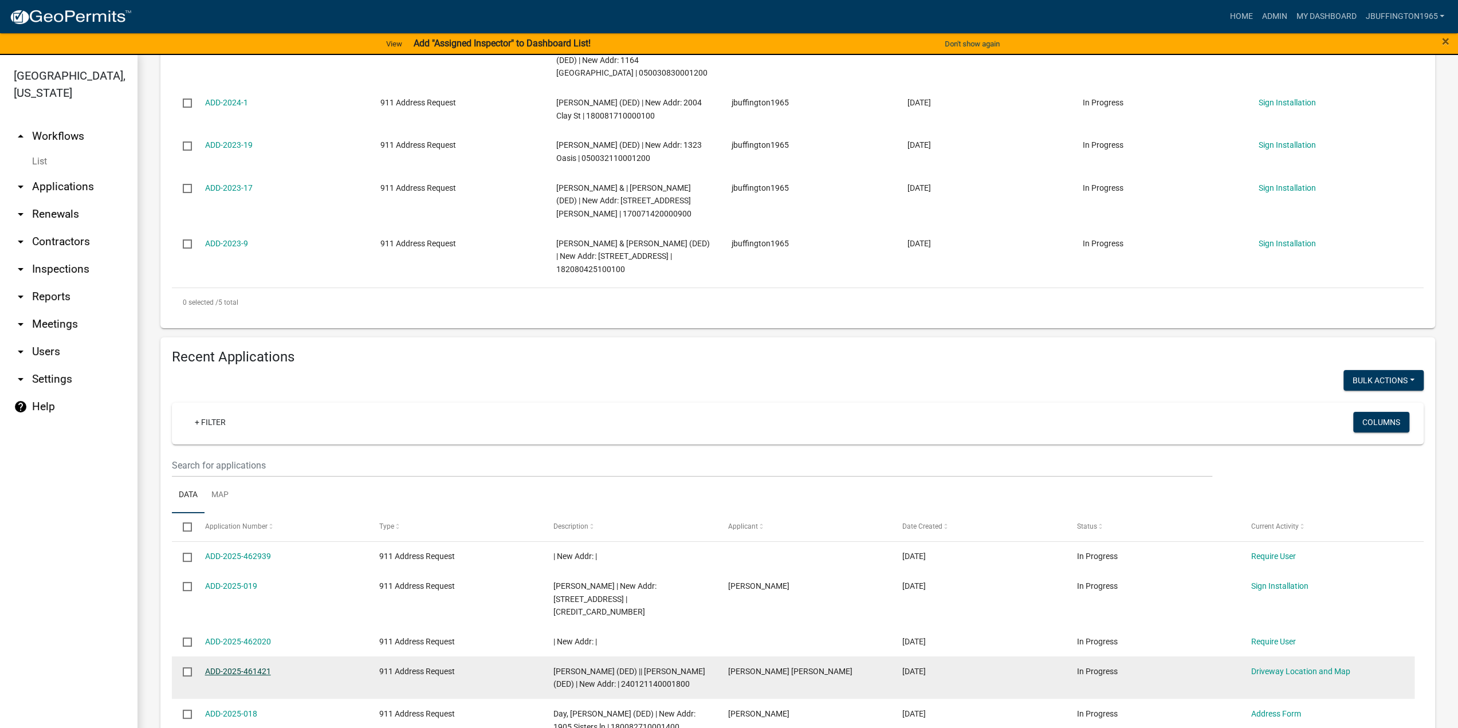
click at [238, 667] on link "ADD-2025-461421" at bounding box center [238, 671] width 66 height 9
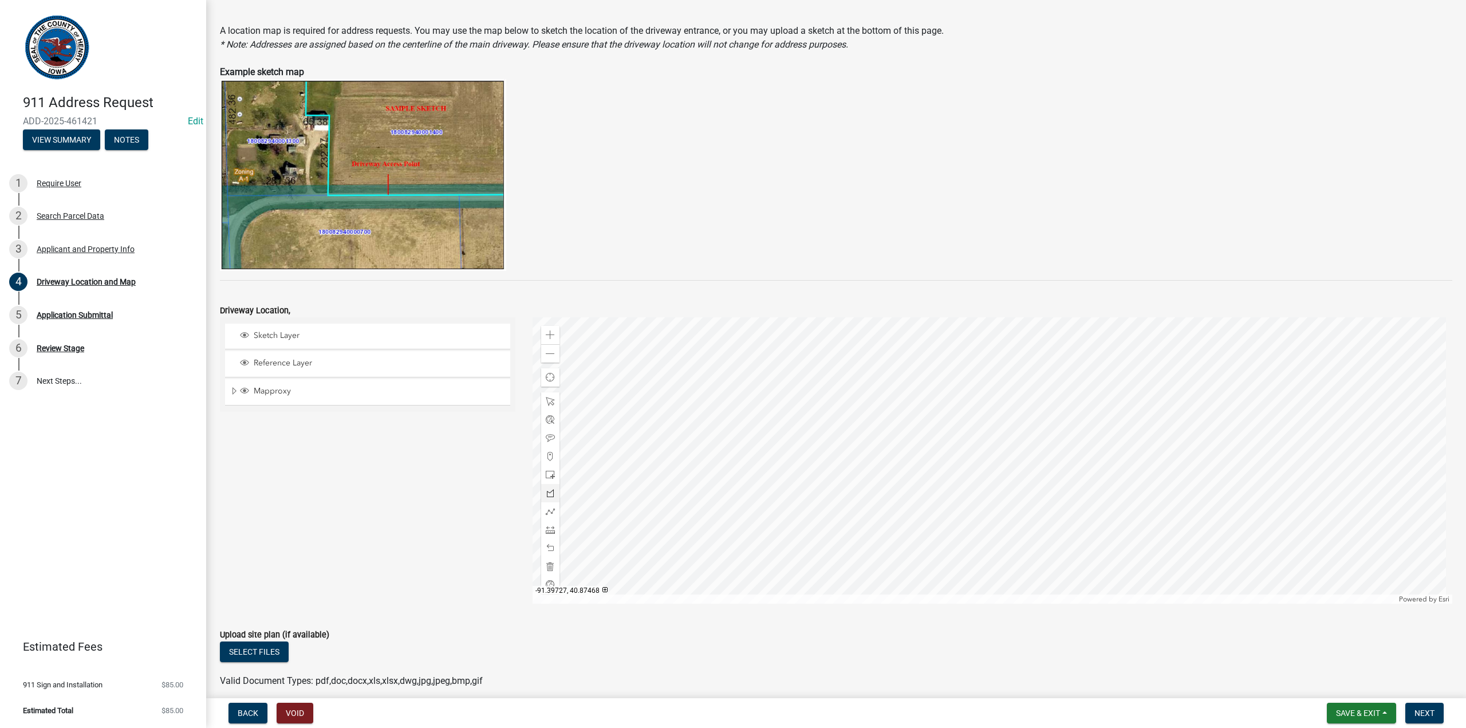
scroll to position [95, 0]
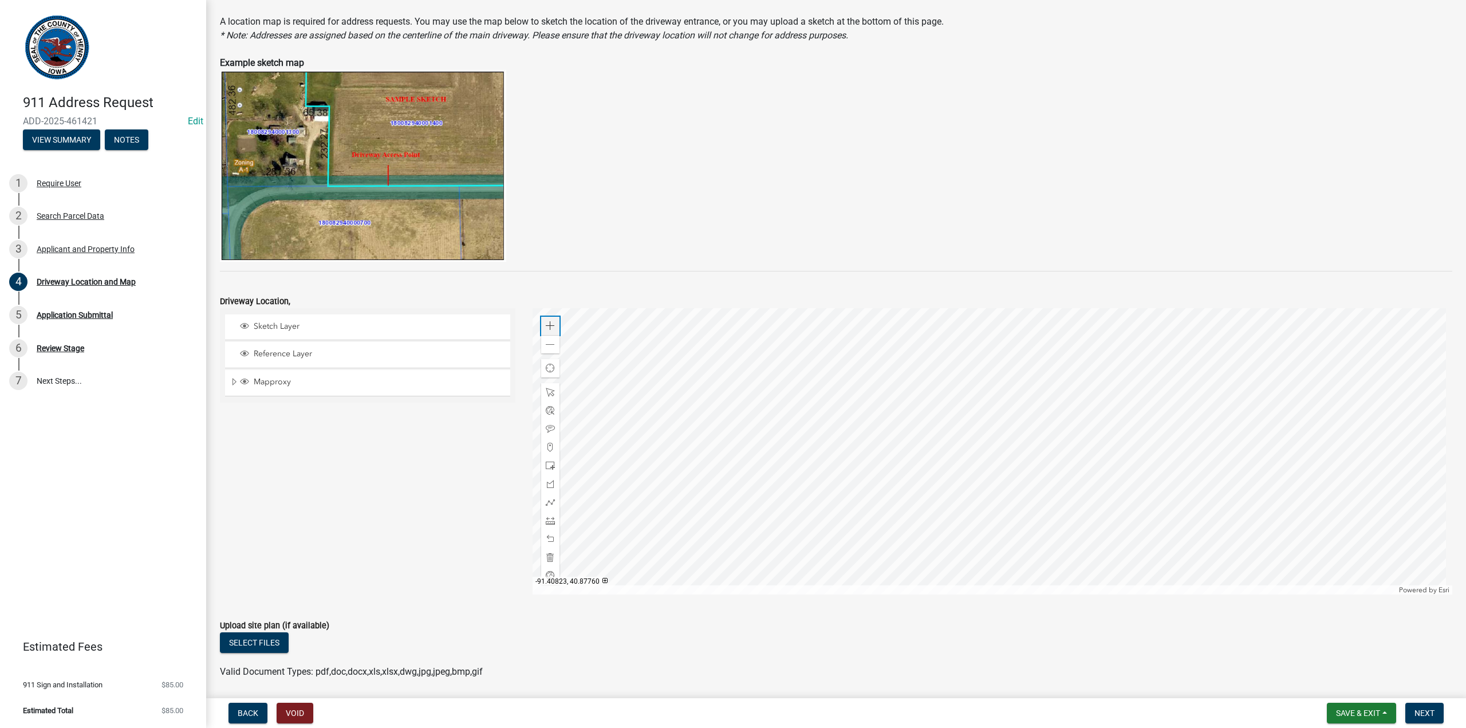
click at [549, 325] on span at bounding box center [550, 325] width 9 height 9
click at [917, 422] on div at bounding box center [993, 451] width 921 height 286
click at [546, 499] on span at bounding box center [550, 502] width 9 height 9
click at [933, 419] on div at bounding box center [993, 451] width 921 height 286
click at [957, 425] on div at bounding box center [993, 451] width 921 height 286
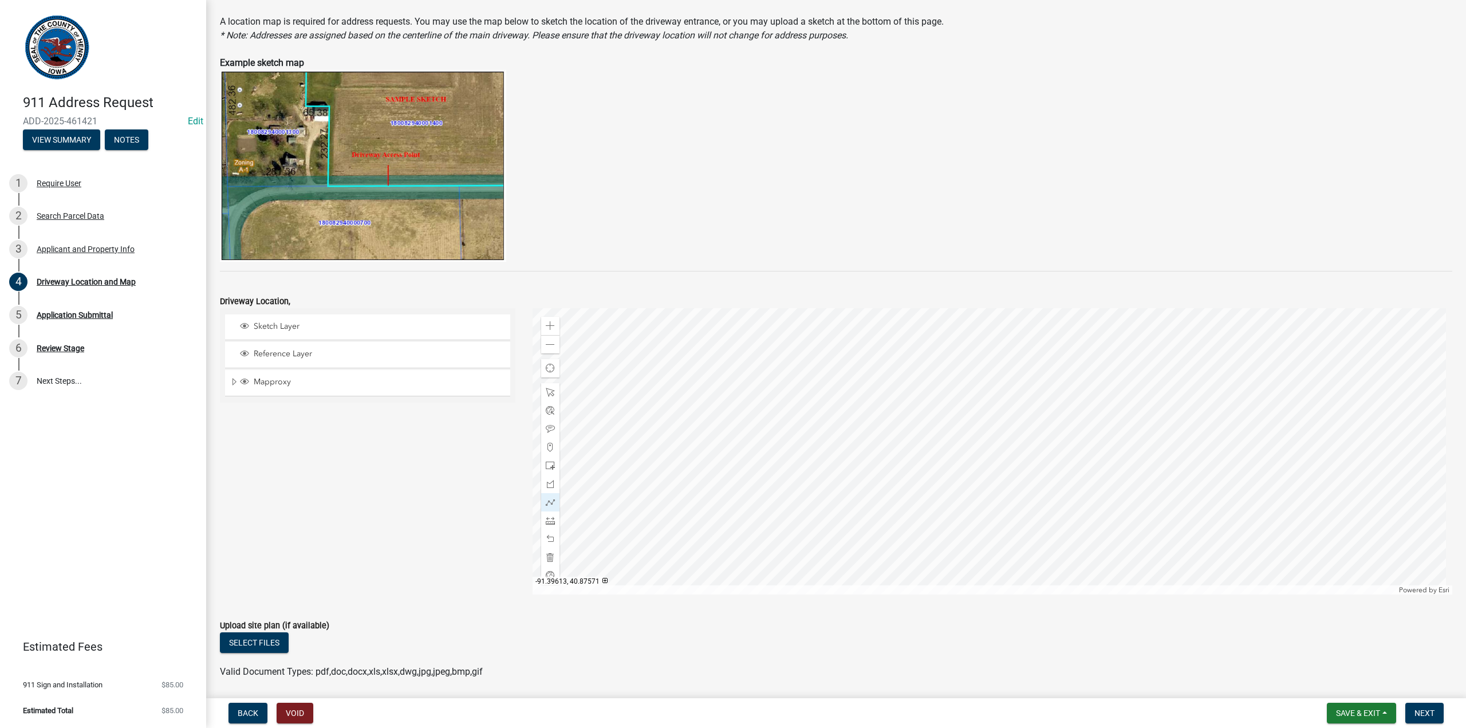
click at [936, 416] on div at bounding box center [993, 451] width 921 height 286
click at [931, 421] on div at bounding box center [993, 451] width 921 height 286
click at [932, 420] on div at bounding box center [993, 451] width 921 height 286
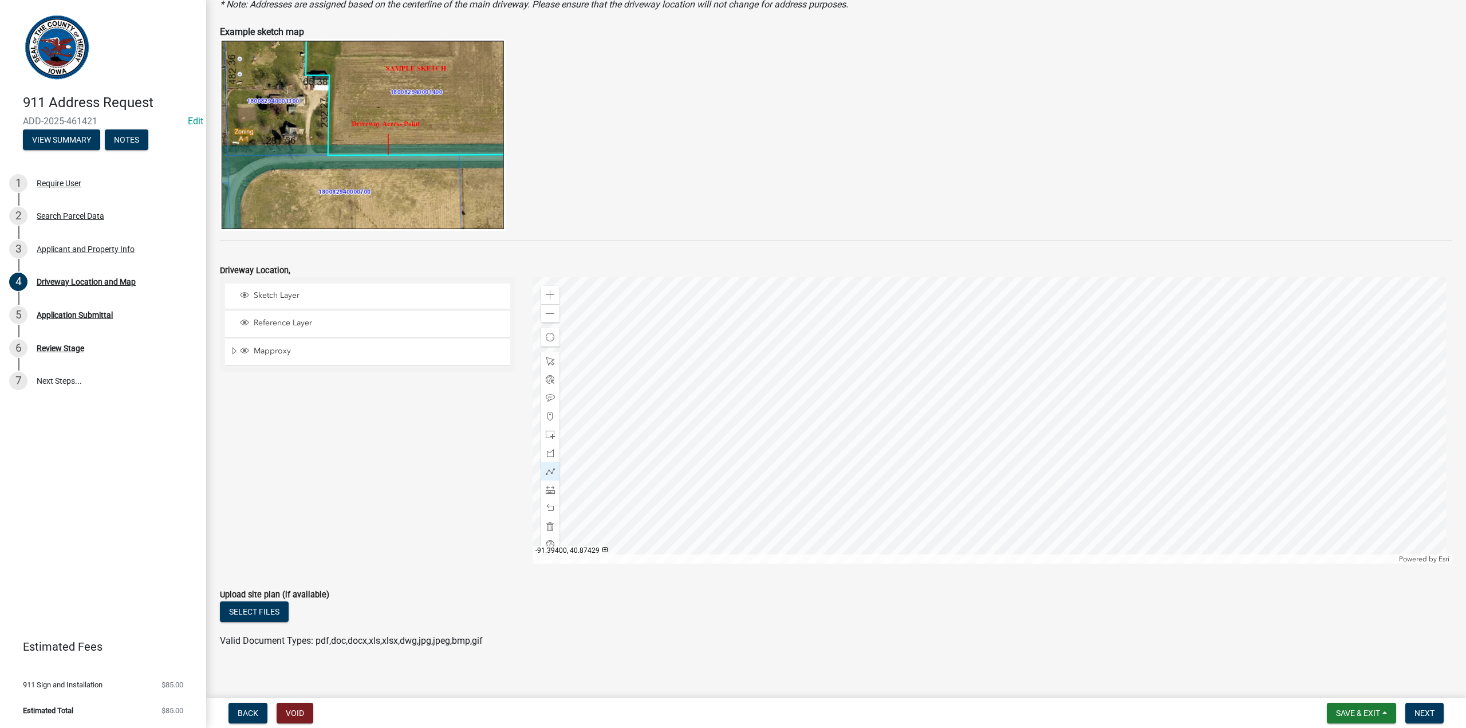
scroll to position [135, 0]
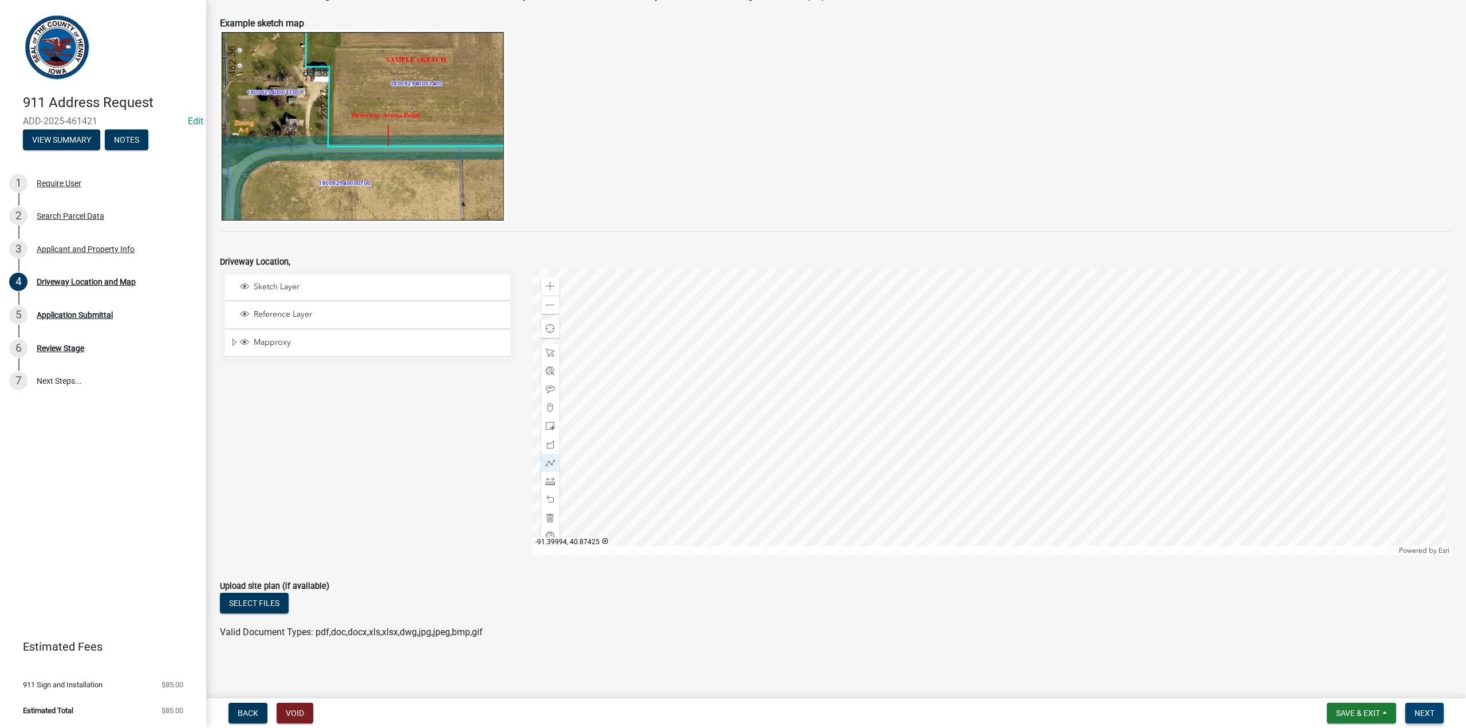
click at [1427, 717] on span "Next" at bounding box center [1425, 713] width 20 height 9
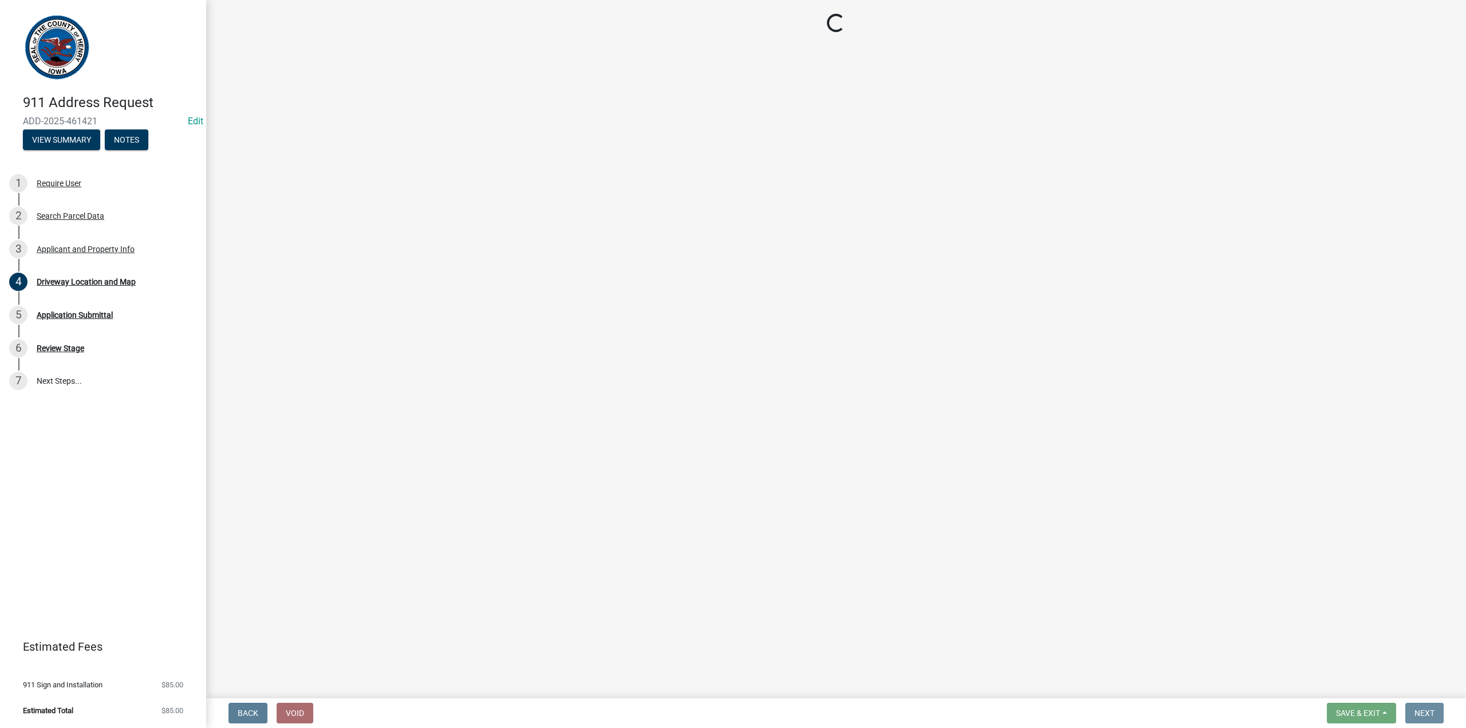
scroll to position [0, 0]
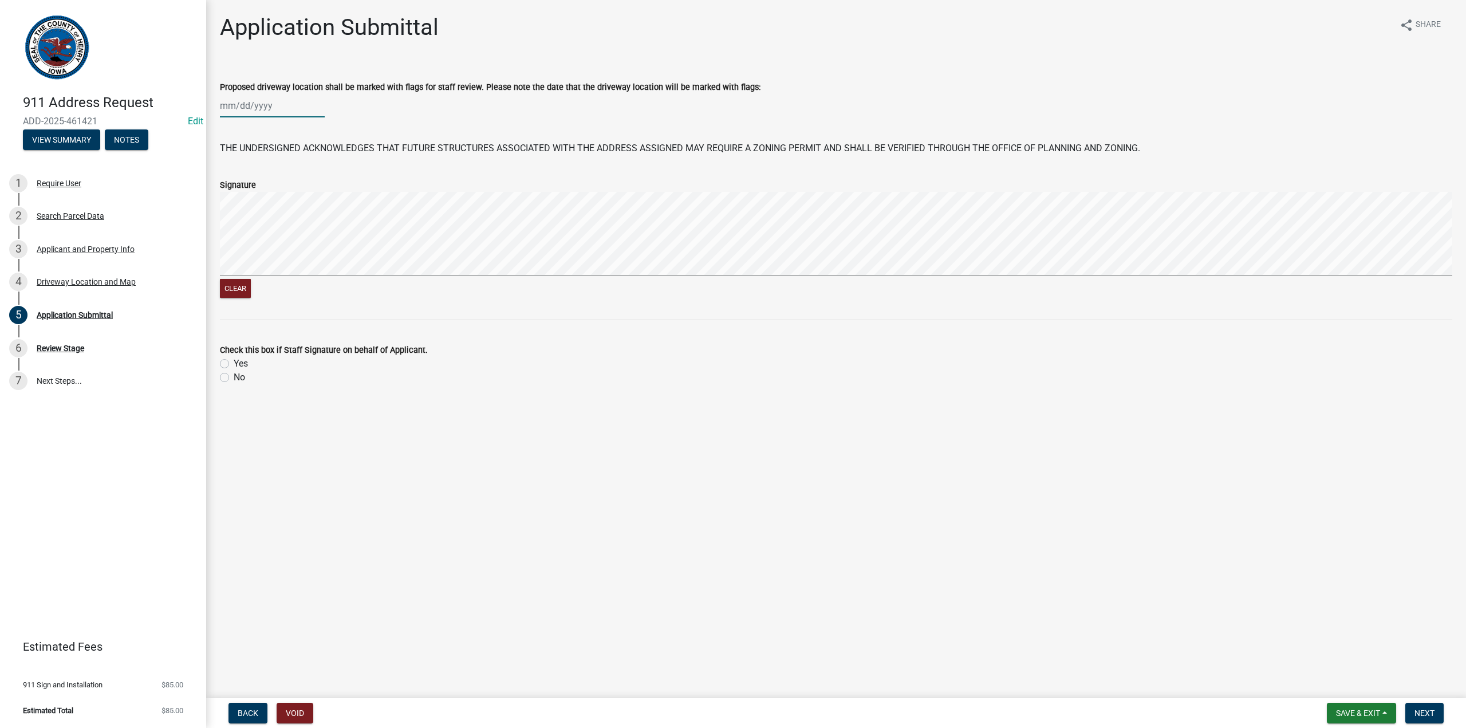
click at [227, 104] on div at bounding box center [272, 105] width 105 height 23
select select "8"
select select "2025"
click at [227, 223] on div "18" at bounding box center [231, 222] width 18 height 18
type input "[DATE]"
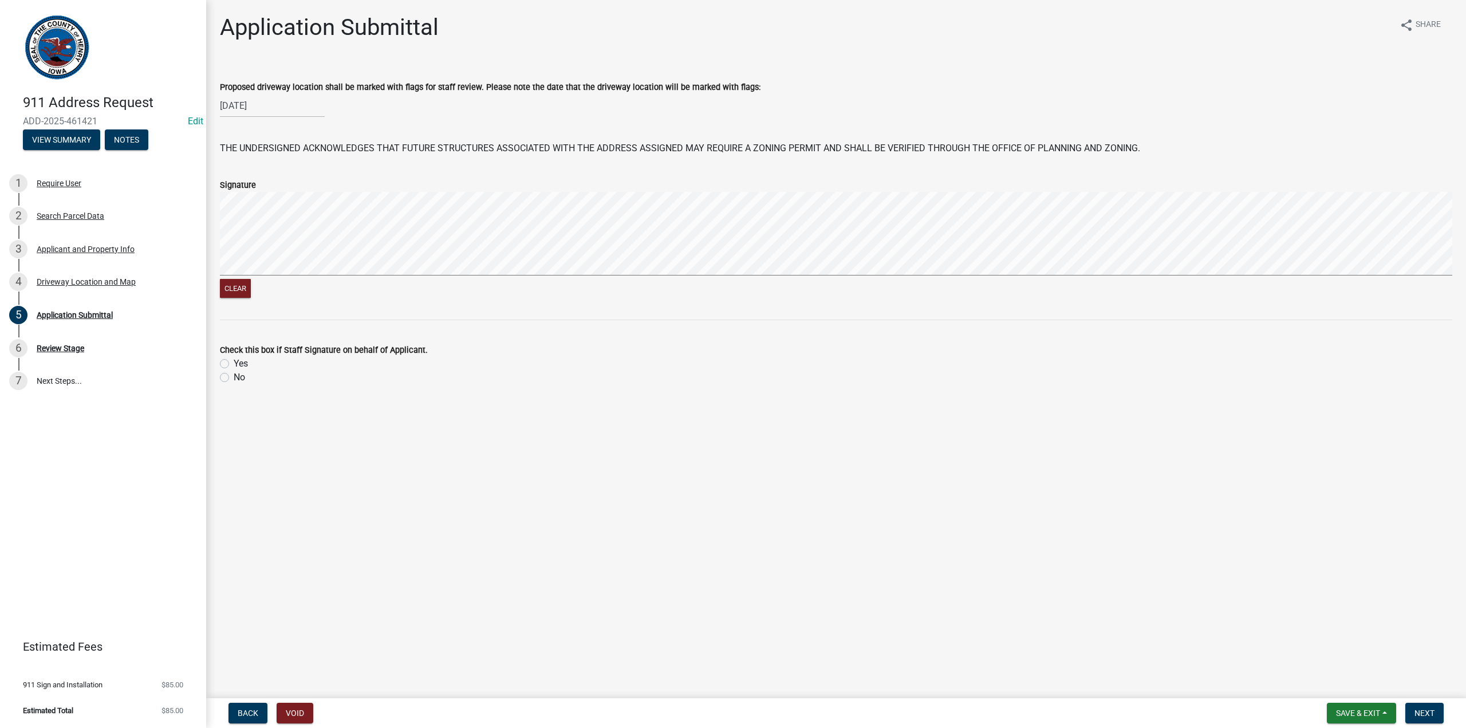
click at [619, 245] on div "Signature Clear" at bounding box center [836, 232] width 1250 height 136
click at [234, 360] on label "Yes" at bounding box center [241, 364] width 14 height 14
click at [234, 360] on input "Yes" at bounding box center [237, 360] width 7 height 7
radio input "true"
click at [1427, 715] on span "Next" at bounding box center [1425, 713] width 20 height 9
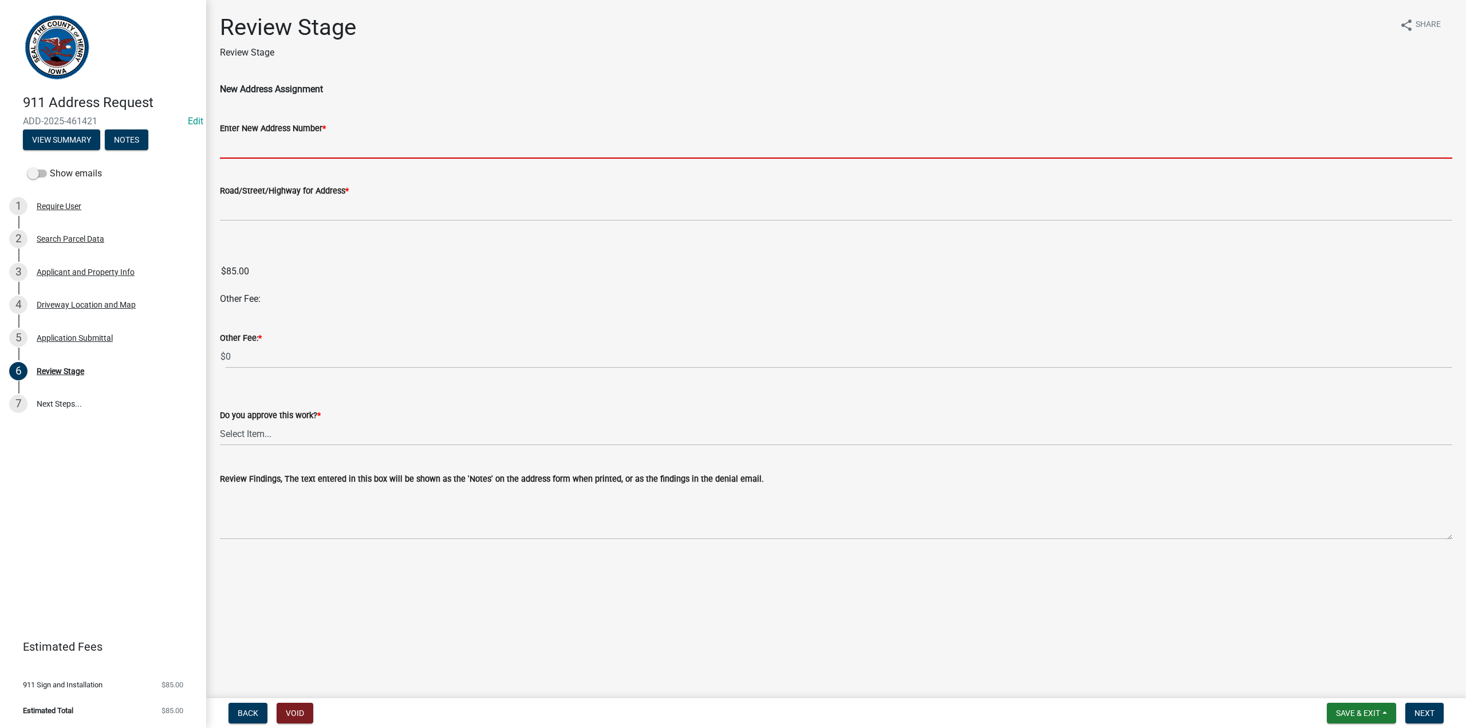
click at [230, 152] on input "Enter New Address Number *" at bounding box center [836, 146] width 1233 height 23
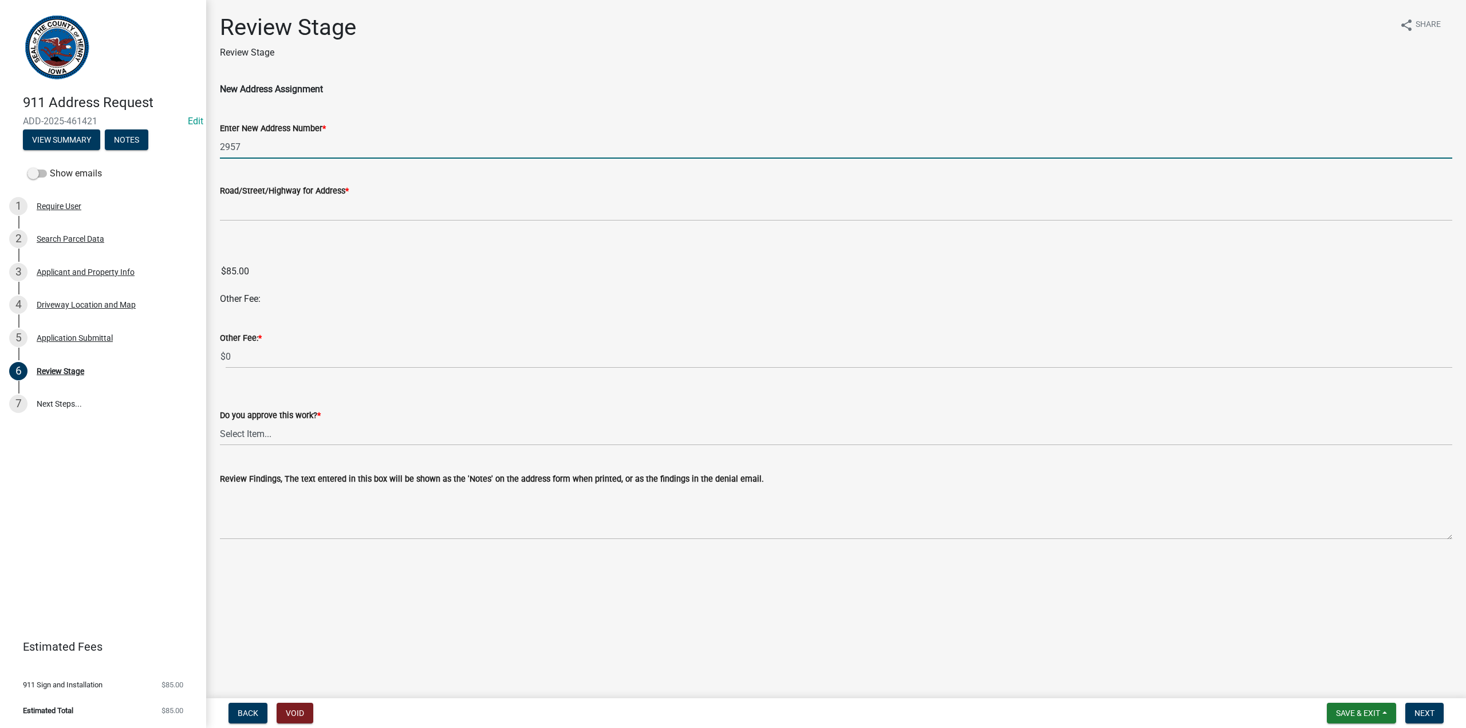
type input "2957"
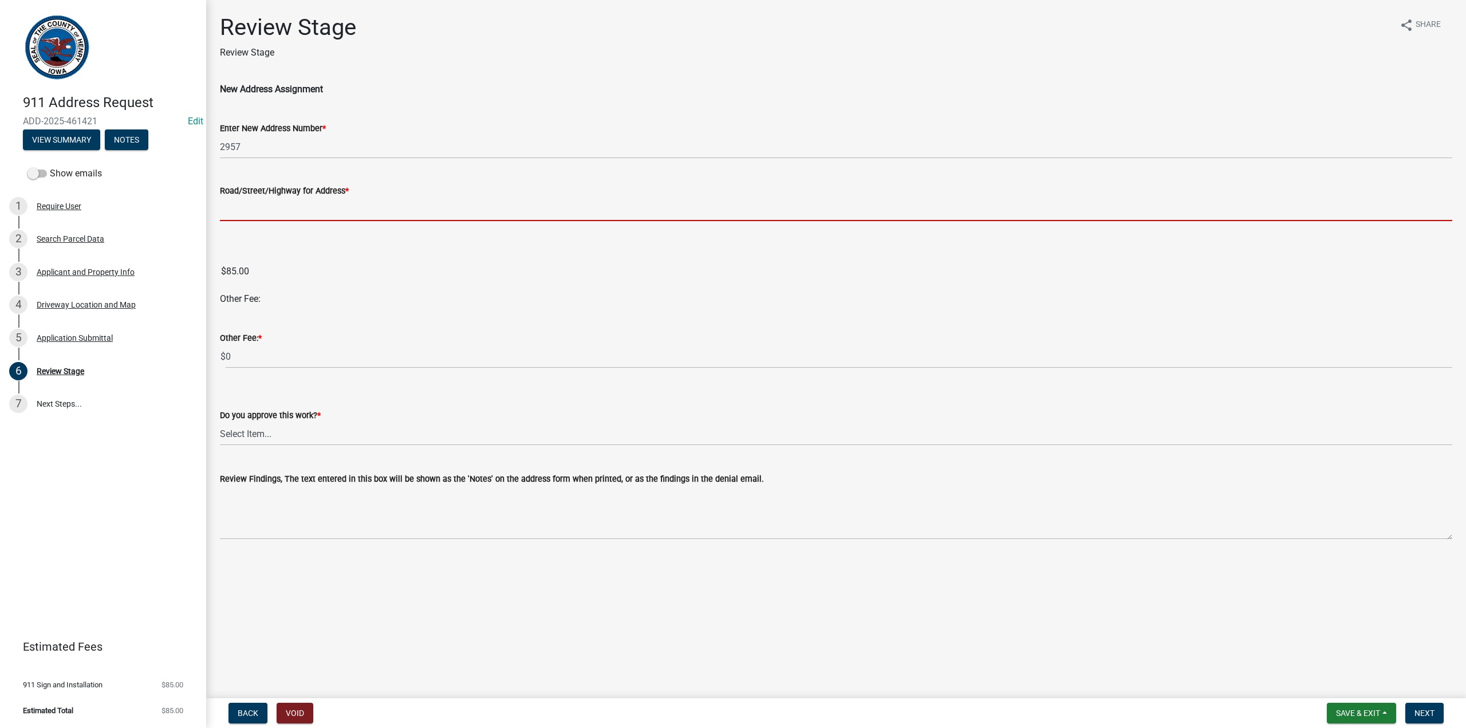
click at [234, 213] on input "Road/Street/Highway for Address *" at bounding box center [836, 209] width 1233 height 23
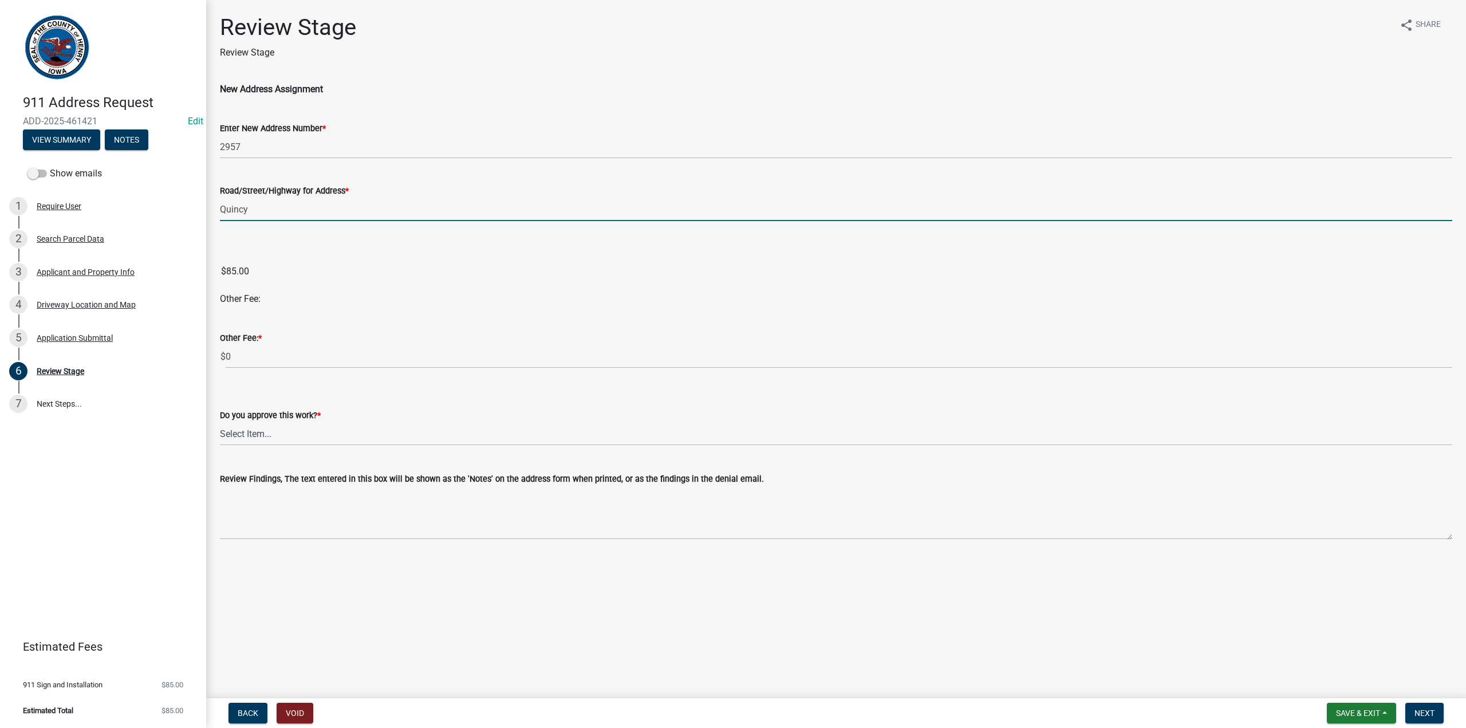
type input "Quincy Ave."
click at [236, 432] on select "Select Item... Yes No" at bounding box center [836, 433] width 1233 height 23
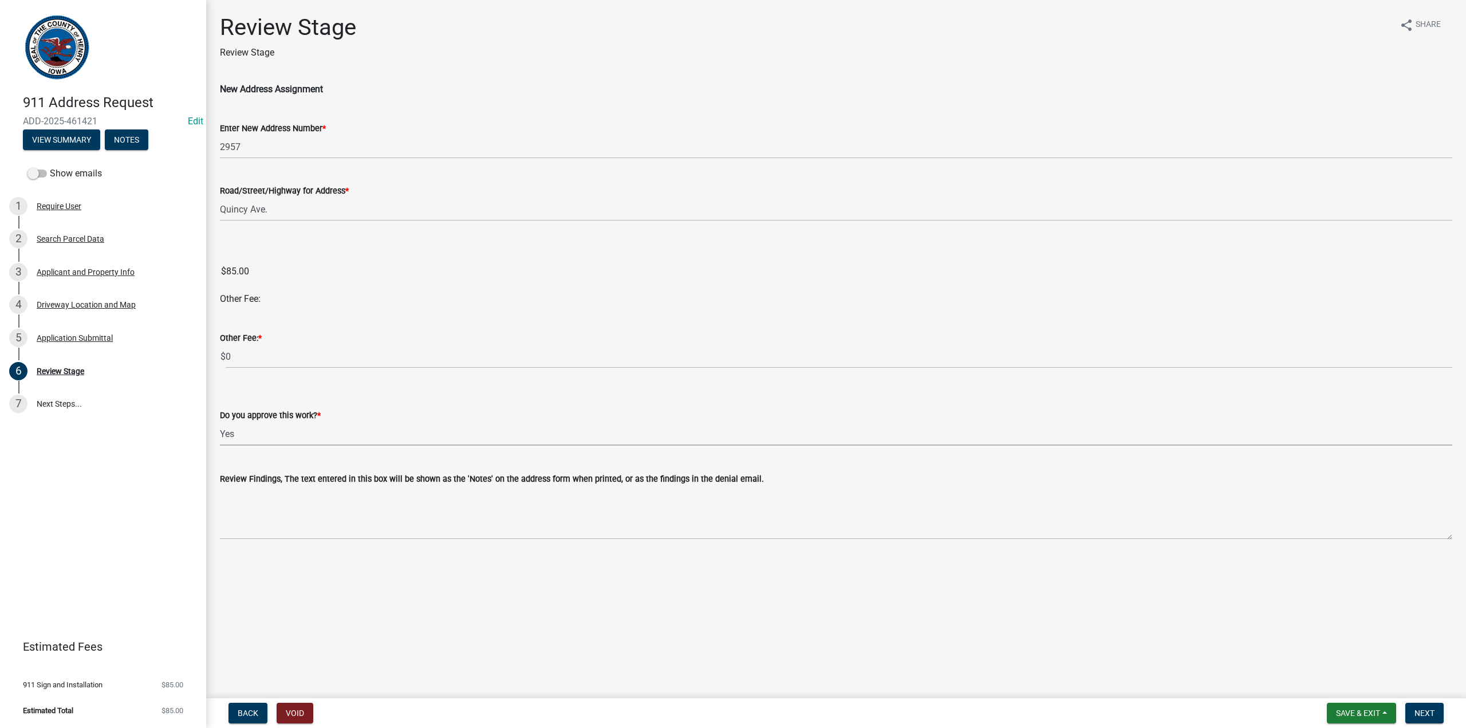
click at [220, 422] on select "Select Item... Yes No" at bounding box center [836, 433] width 1233 height 23
select select "268c5550-63e6-4f09-9e4f-f1e88ad71cb6"
click at [1425, 709] on span "Next" at bounding box center [1425, 713] width 20 height 9
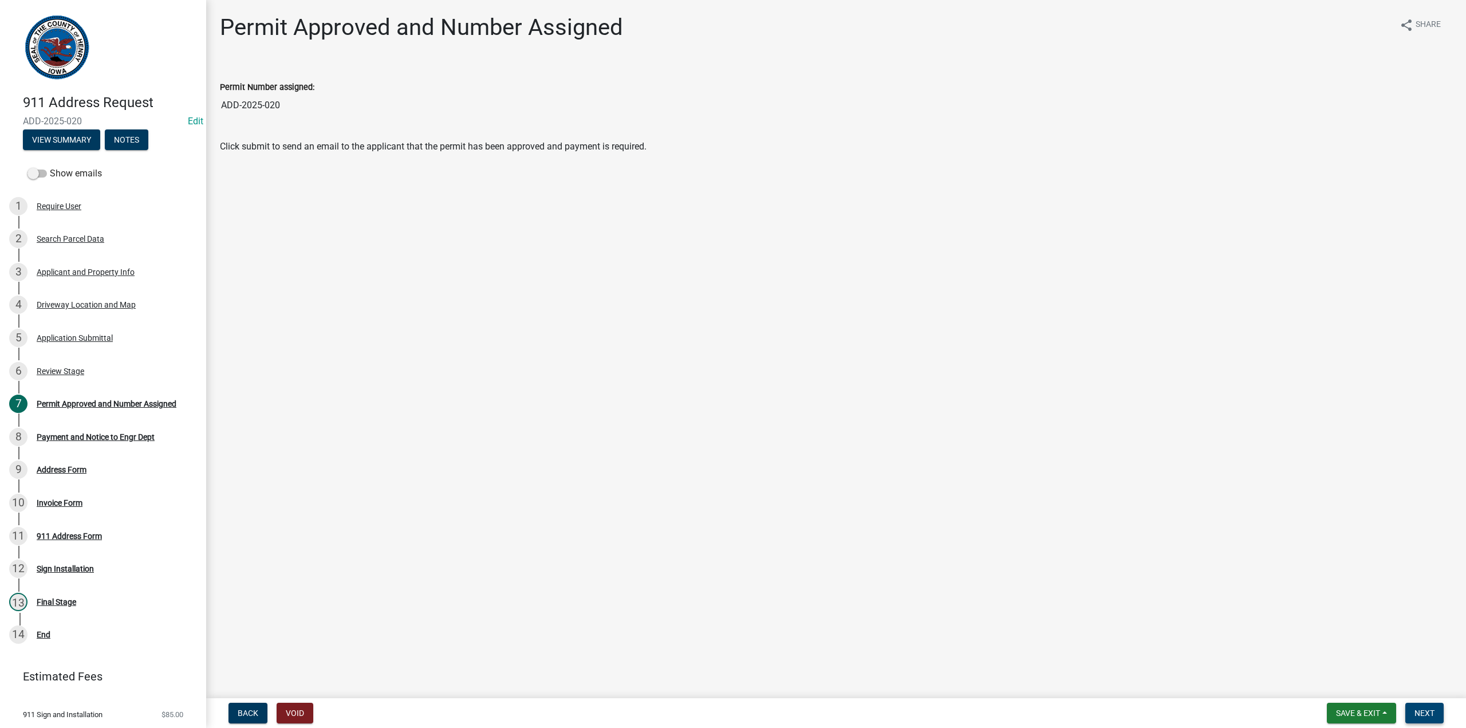
click at [1421, 714] on span "Next" at bounding box center [1425, 713] width 20 height 9
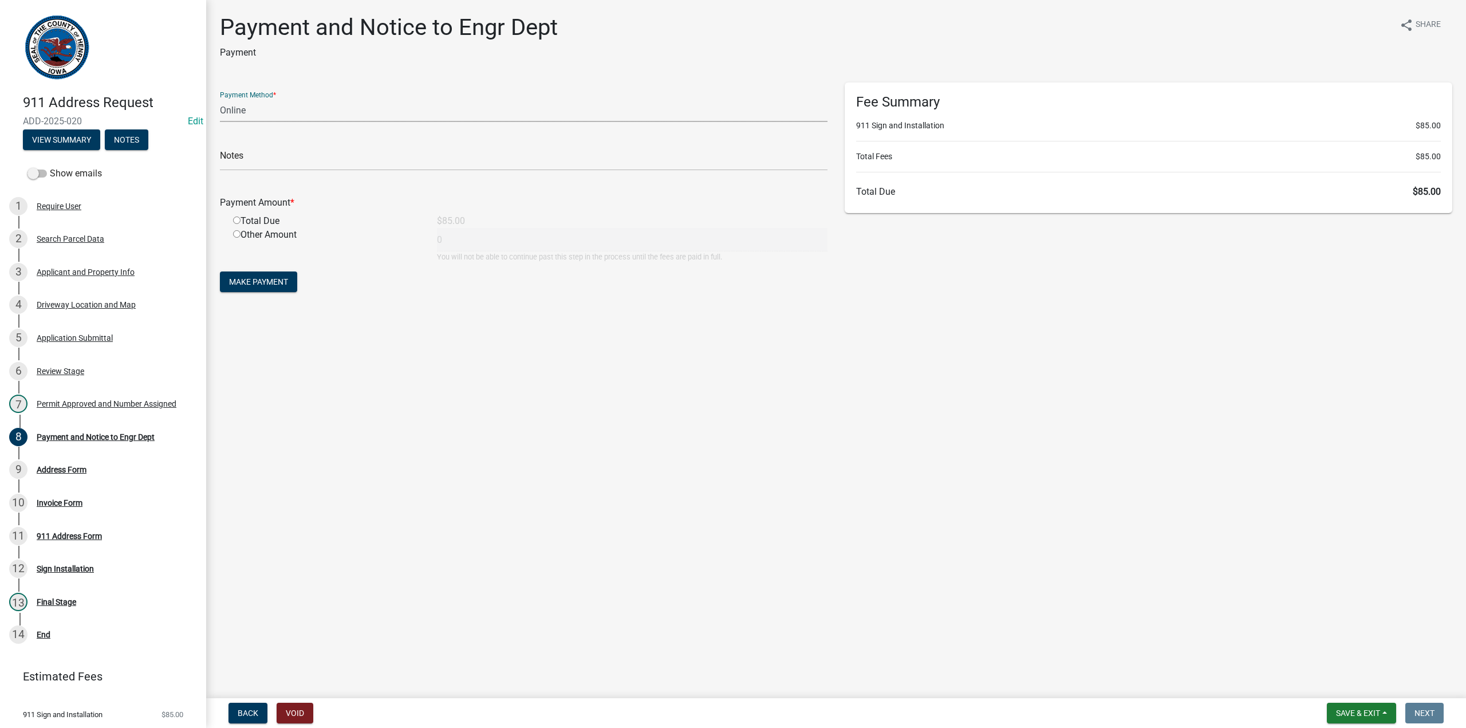
click at [240, 110] on select "Credit Card POS Check Cash Online" at bounding box center [524, 110] width 608 height 23
select select "2: 1"
click at [220, 99] on select "Credit Card POS Check Cash Online" at bounding box center [524, 110] width 608 height 23
click at [237, 222] on input "radio" at bounding box center [236, 220] width 7 height 7
radio input "true"
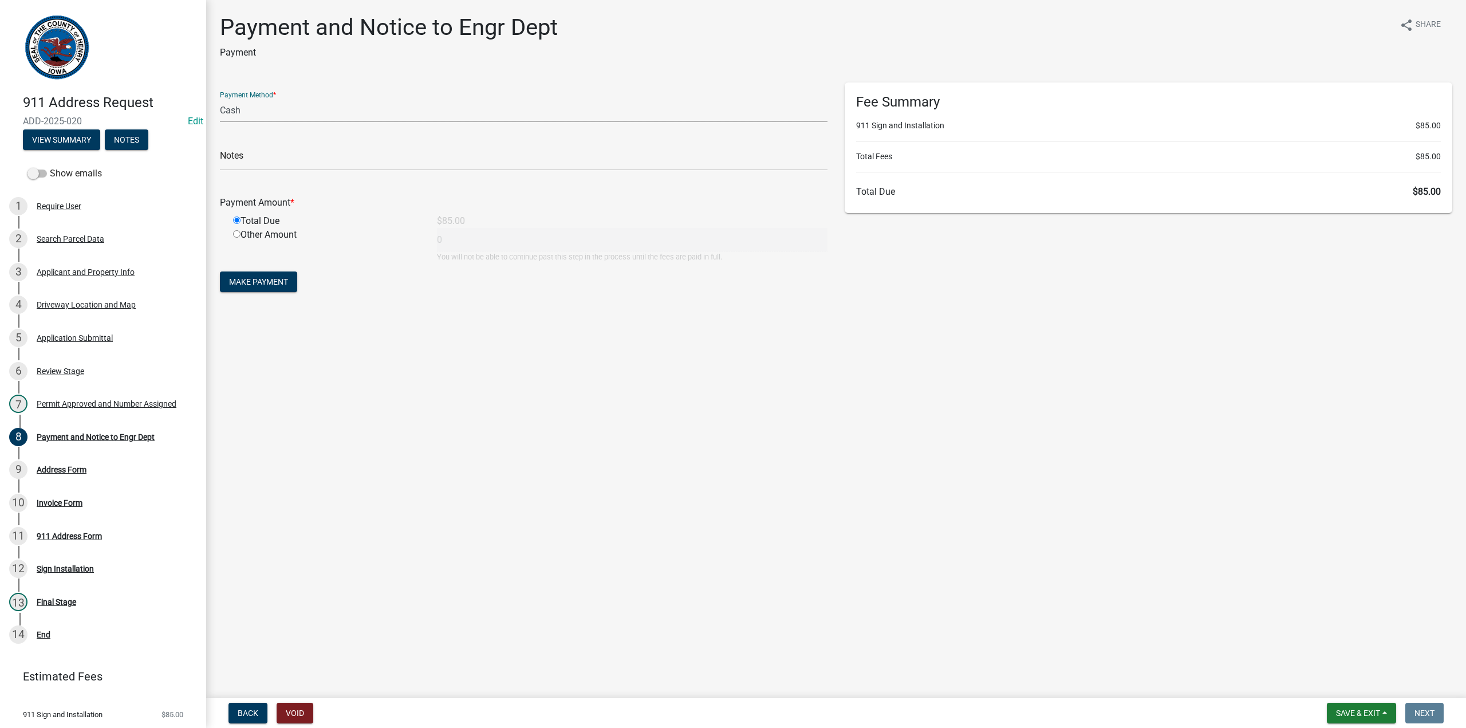
type input "85"
click at [261, 284] on span "Make Payment" at bounding box center [258, 281] width 59 height 9
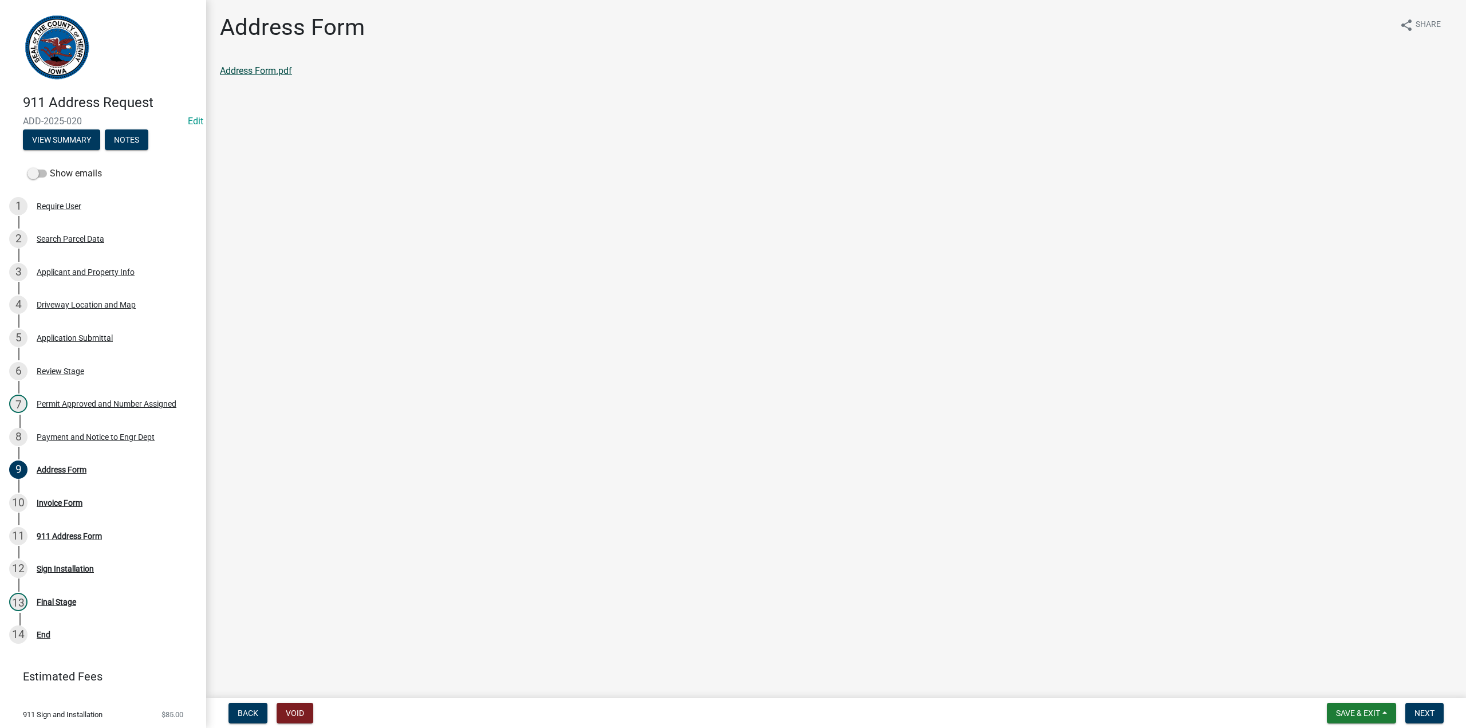
click at [251, 72] on link "Address Form.pdf" at bounding box center [256, 70] width 72 height 11
